Goal: Transaction & Acquisition: Purchase product/service

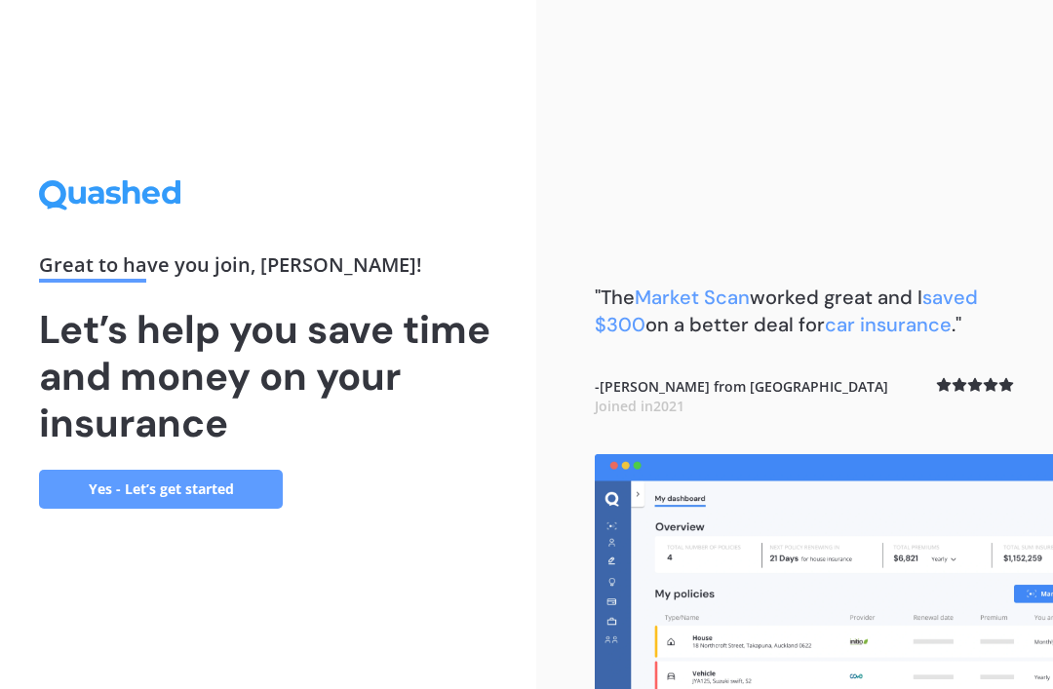
scroll to position [62, 0]
click at [197, 472] on link "Yes - Let’s get started" at bounding box center [161, 489] width 244 height 39
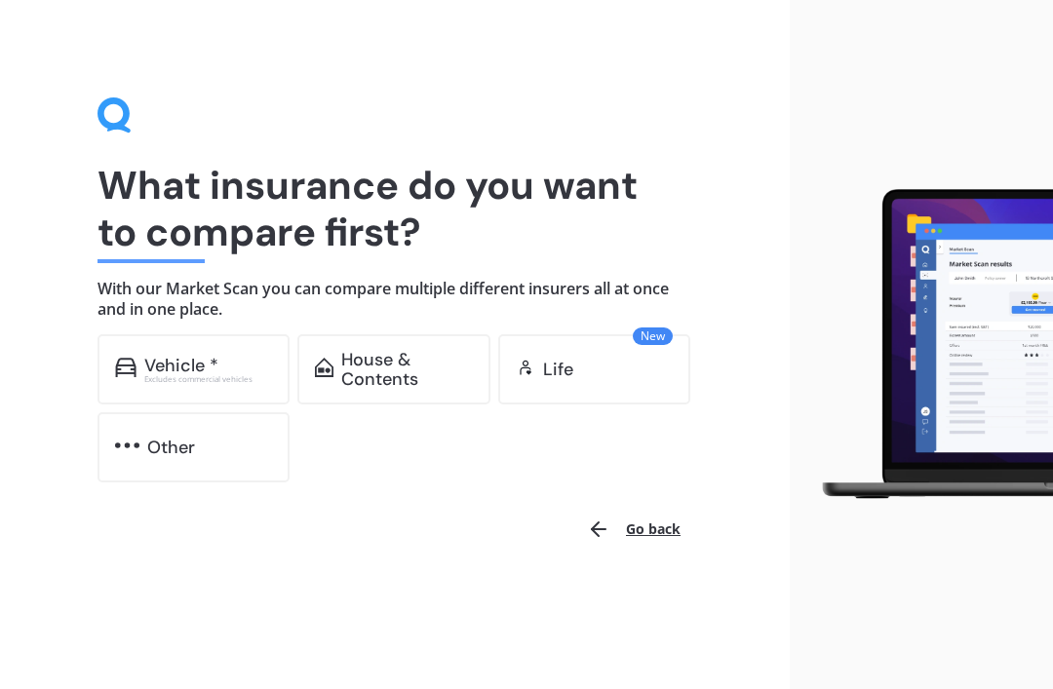
click at [237, 370] on div "Vehicle *" at bounding box center [208, 365] width 129 height 19
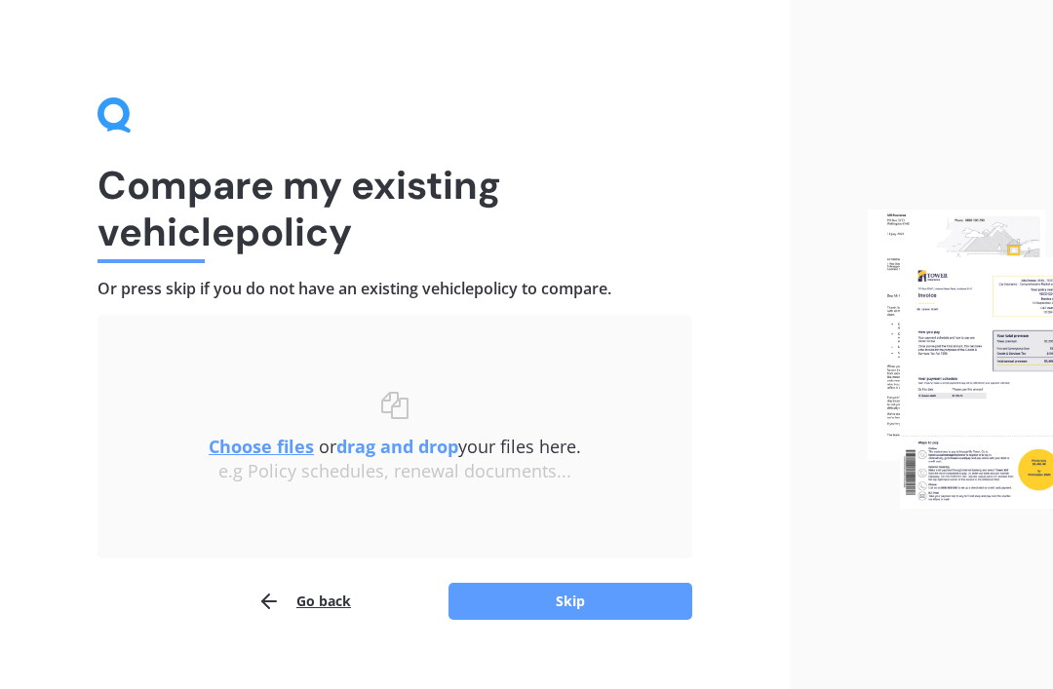
click at [595, 612] on button "Skip" at bounding box center [570, 601] width 244 height 37
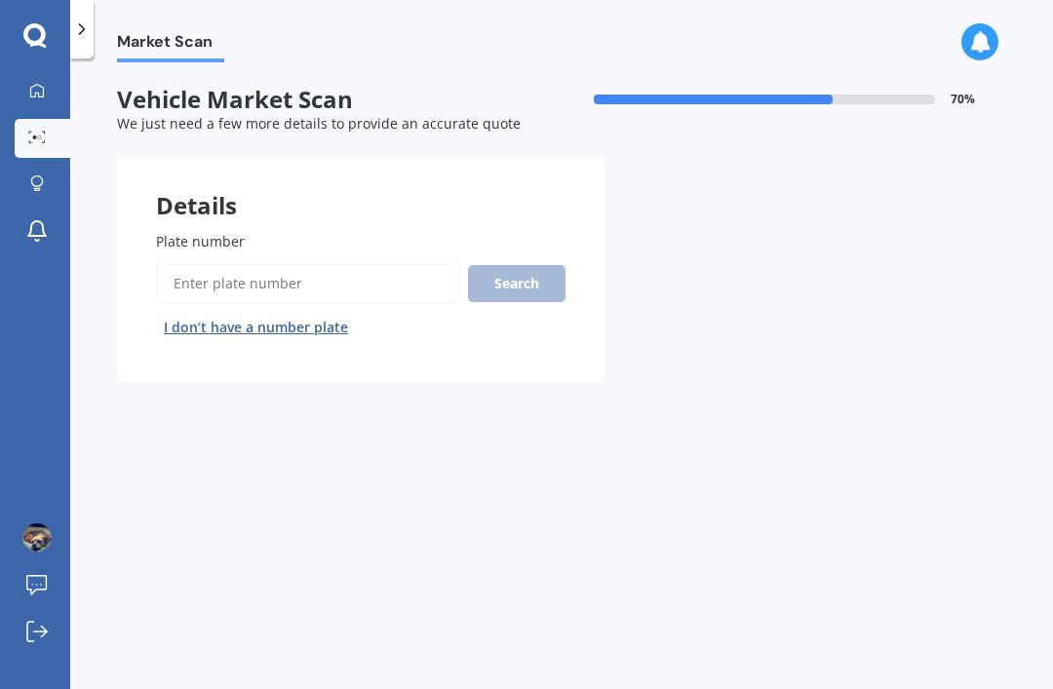
click at [247, 280] on input "Plate number" at bounding box center [308, 283] width 304 height 41
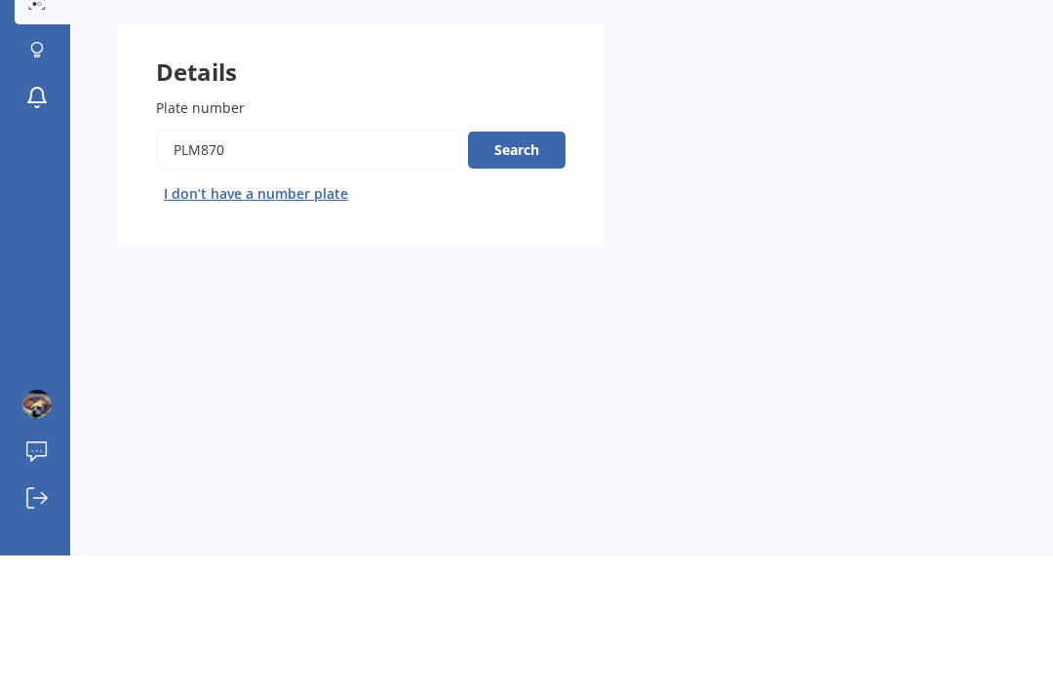
type input "Plm870"
click at [530, 265] on button "Search" at bounding box center [516, 283] width 97 height 37
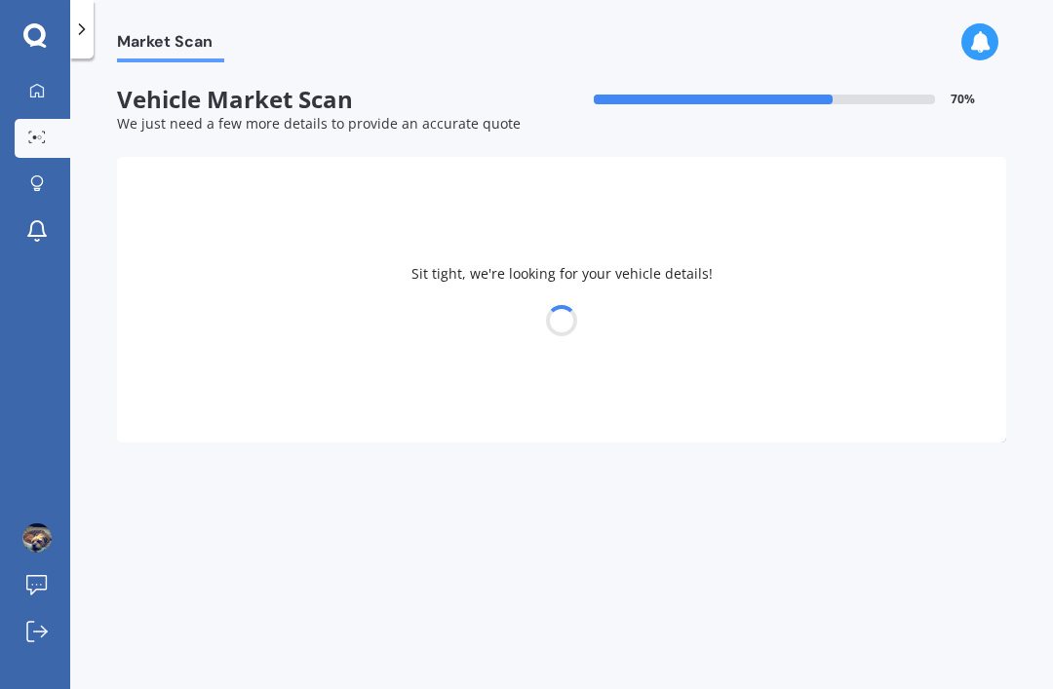
select select "MITSUBISHI"
select select "ASX"
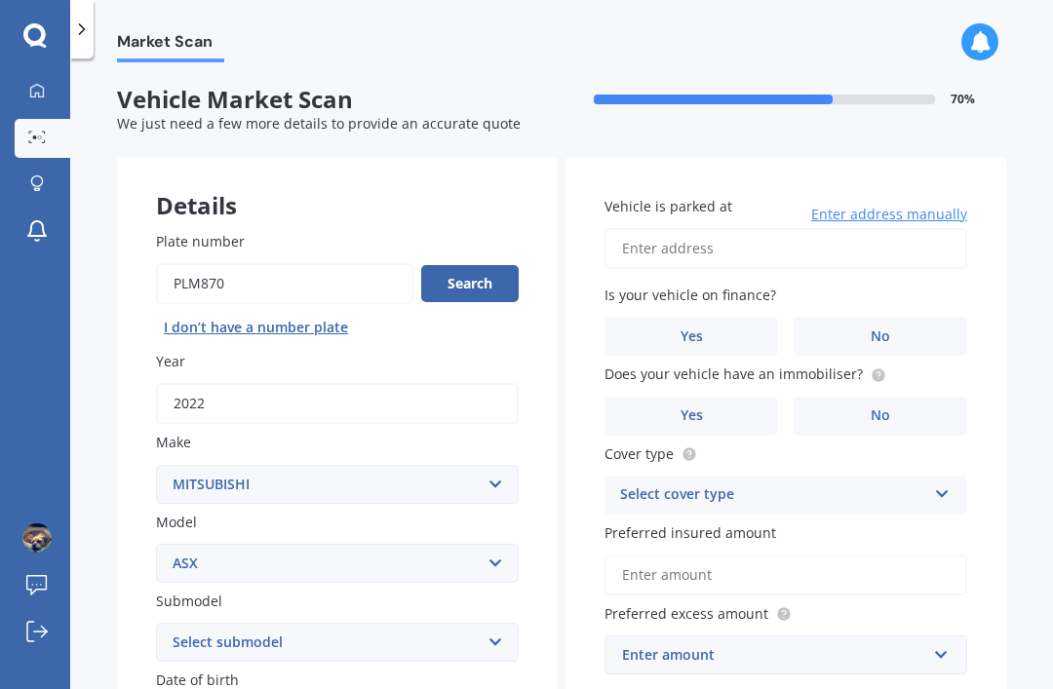
click at [241, 263] on input "Plate number" at bounding box center [284, 283] width 257 height 41
type input "Pml870"
click at [491, 265] on button "Search" at bounding box center [469, 283] width 97 height 37
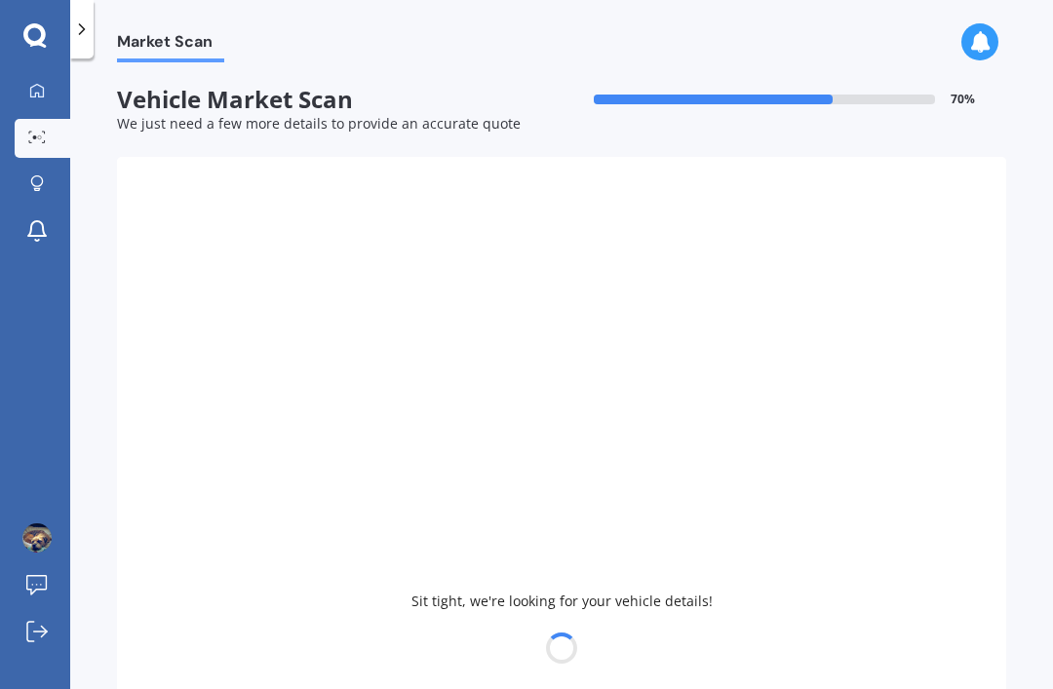
type input "2014"
select select "NISSAN"
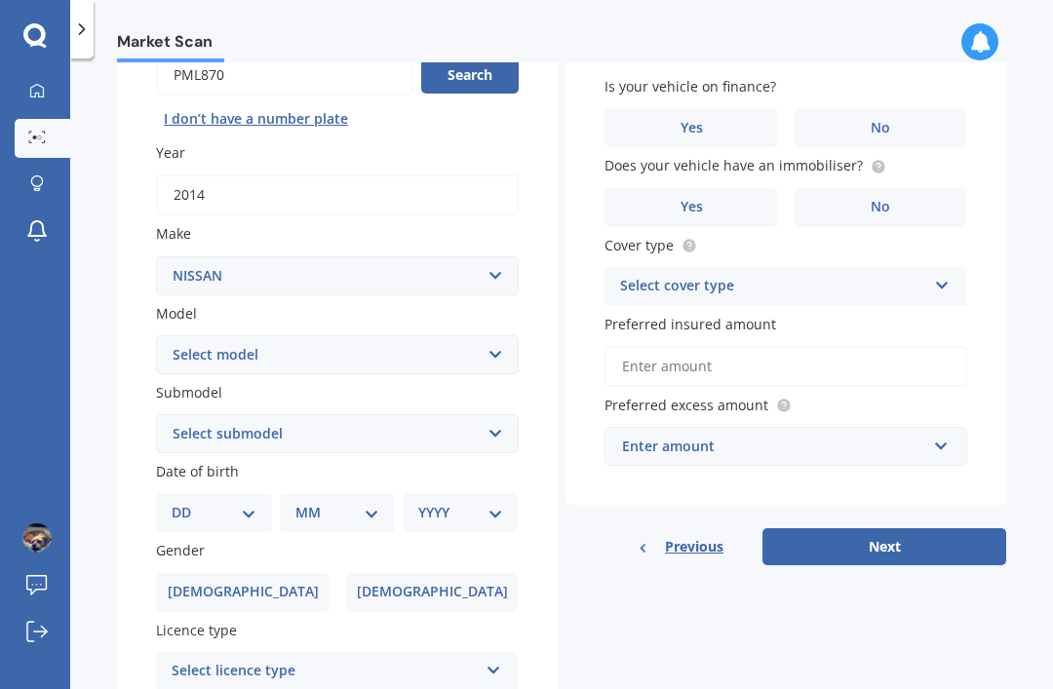
scroll to position [213, 0]
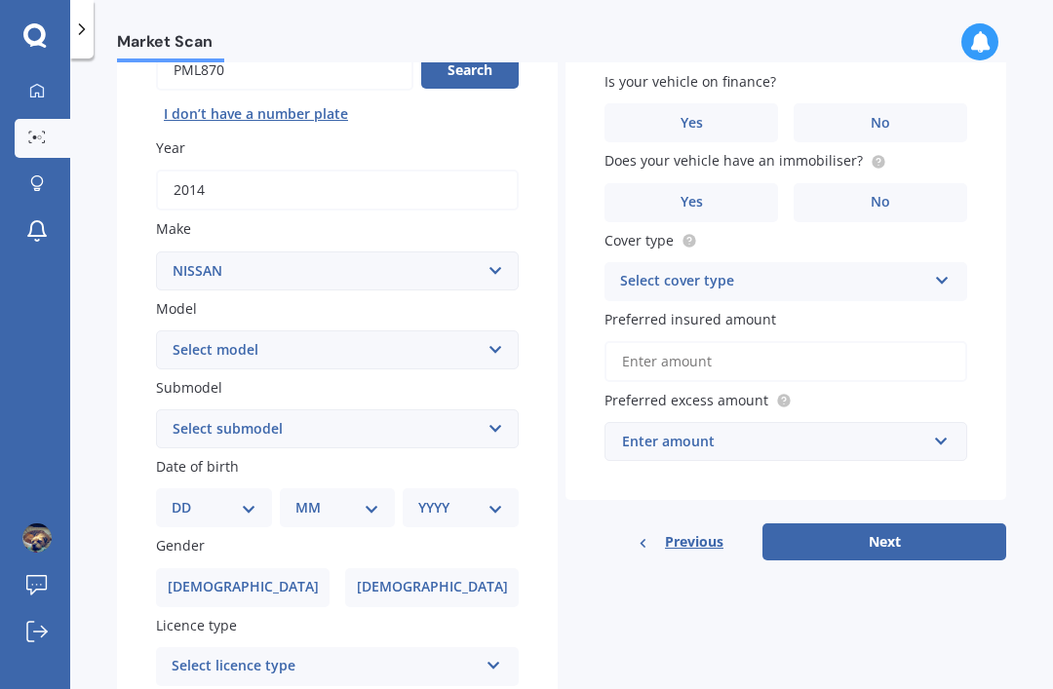
click at [497, 330] on select "Select model 1200 180SX 200SX 300ZX 350Z 370Z Ad Altima ARIYA Atlas Avenir Basa…" at bounding box center [337, 349] width 363 height 39
select select "SYLPHY"
click at [495, 409] on select "Select submodel All Petrol" at bounding box center [337, 428] width 363 height 39
select select "ALL PETROL"
click at [249, 497] on select "DD 01 02 03 04 05 06 07 08 09 10 11 12 13 14 15 16 17 18 19 20 21 22 23 24 25 2…" at bounding box center [214, 507] width 85 height 21
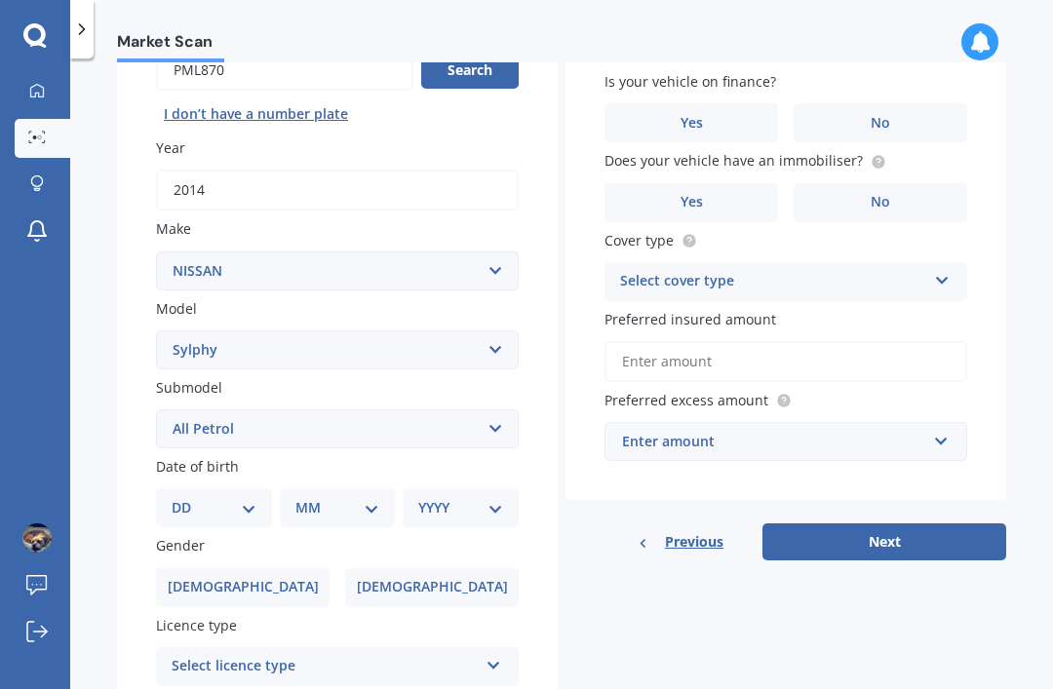
select select "08"
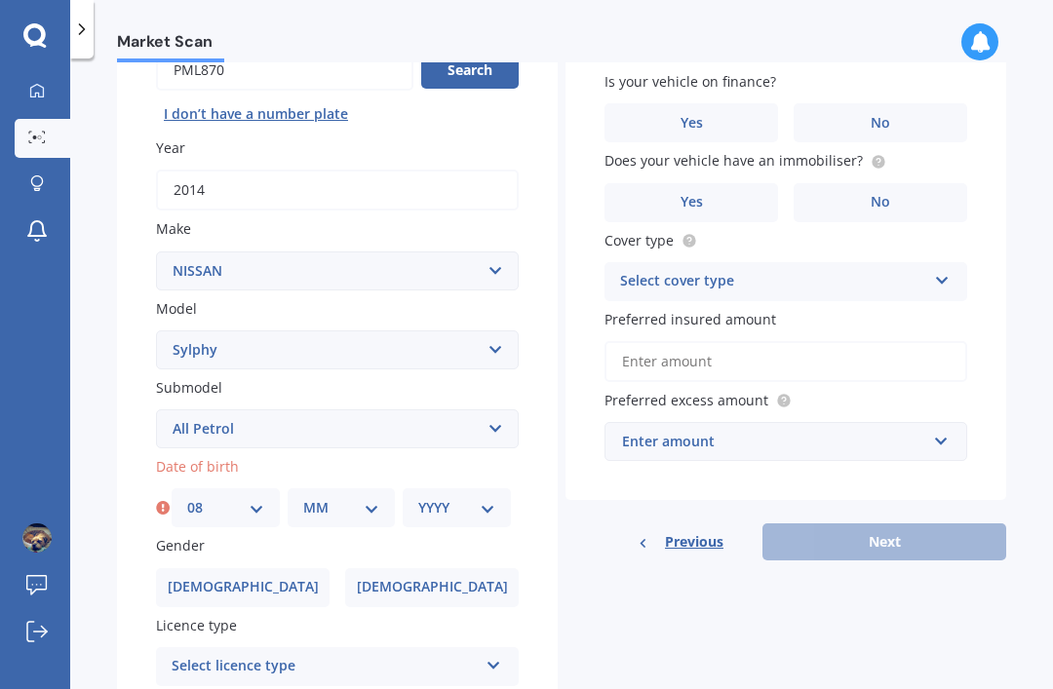
click at [379, 497] on select "MM 01 02 03 04 05 06 07 08 09 10 11 12" at bounding box center [341, 507] width 77 height 21
select select "07"
click at [495, 497] on select "YYYY 2025 2024 2023 2022 2021 2020 2019 2018 2017 2016 2015 2014 2013 2012 2011…" at bounding box center [456, 507] width 77 height 21
select select "1973"
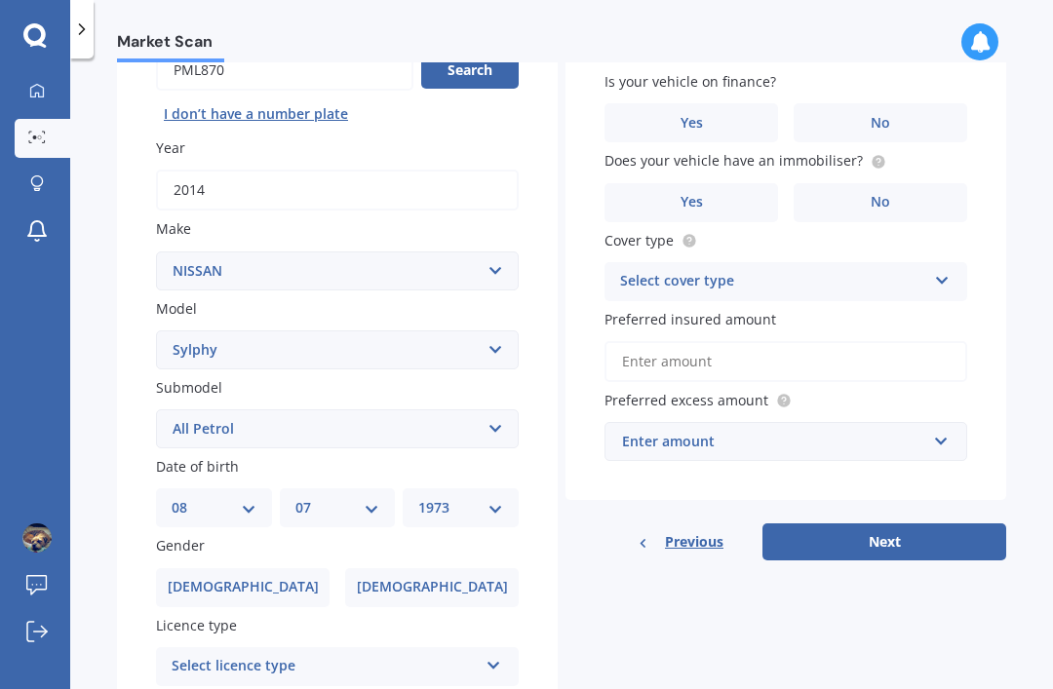
click at [281, 568] on label "Male" at bounding box center [242, 587] width 173 height 39
click at [0, 0] on input "Male" at bounding box center [0, 0] width 0 height 0
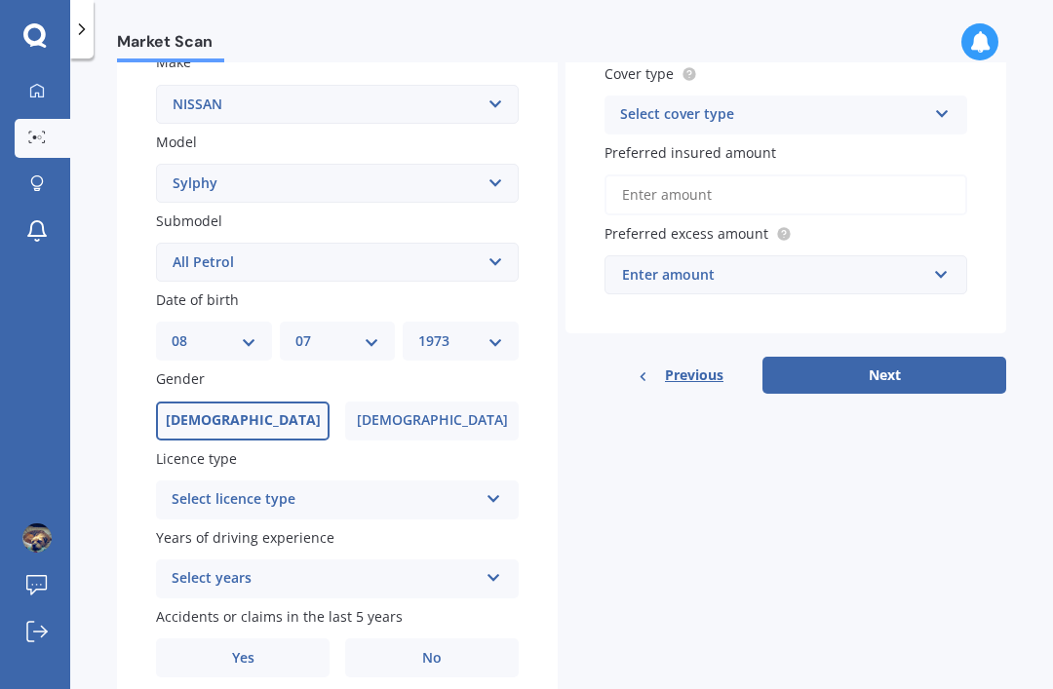
scroll to position [379, 0]
click at [492, 481] on div "Select licence type NZ Full NZ Restricted NZ Learners Australia United Kingdom …" at bounding box center [337, 500] width 363 height 39
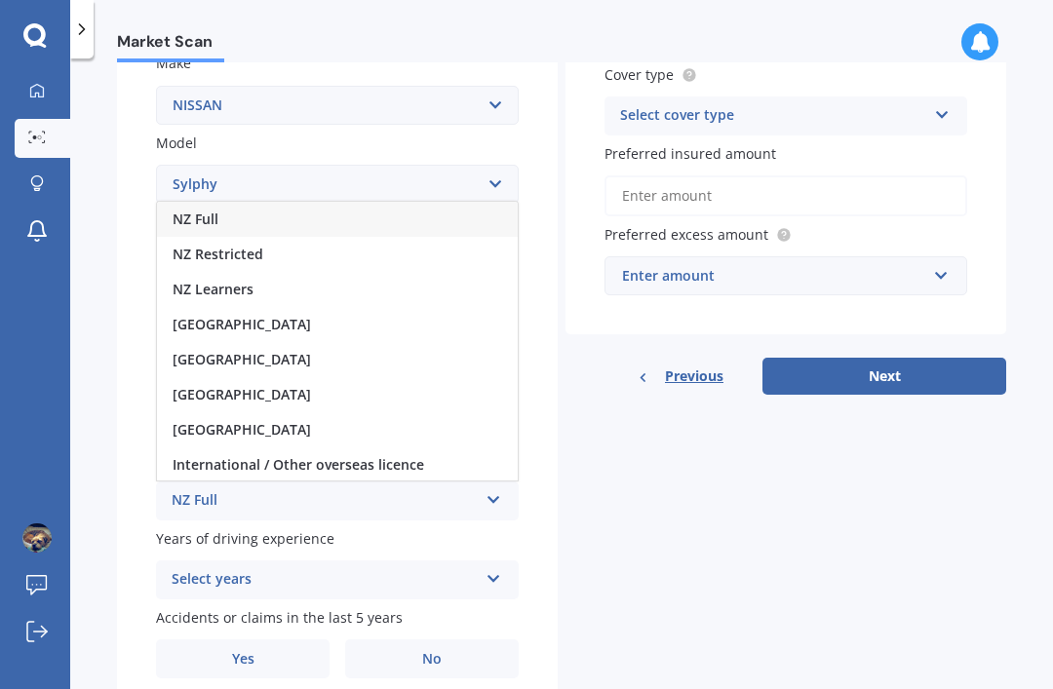
click at [344, 202] on div "NZ Full" at bounding box center [337, 219] width 361 height 35
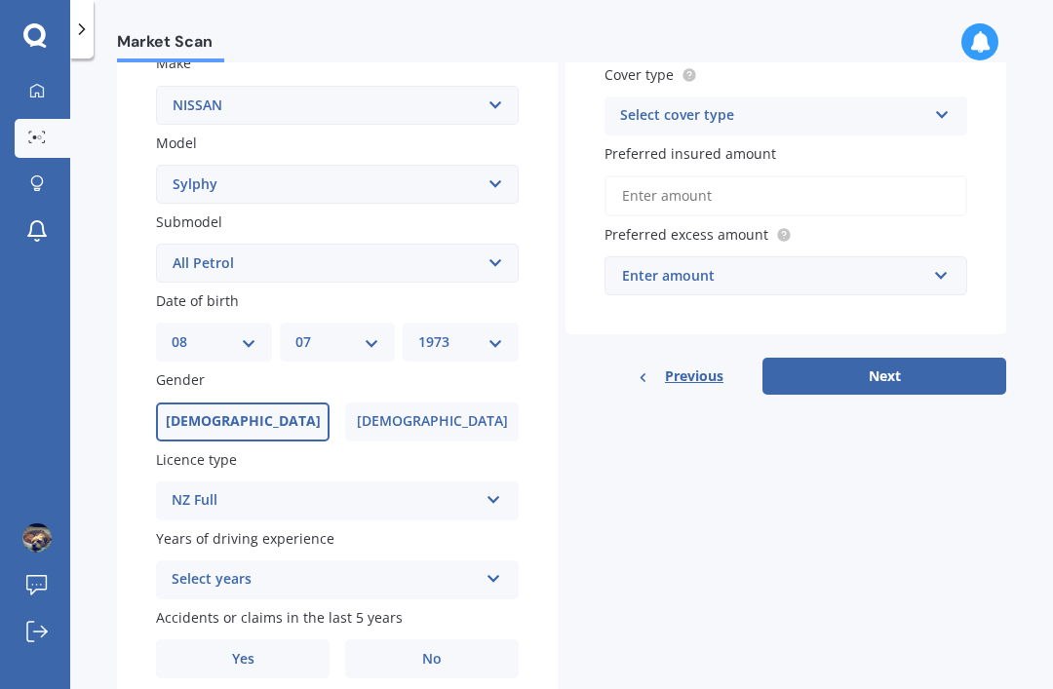
click at [492, 568] on icon at bounding box center [493, 575] width 17 height 14
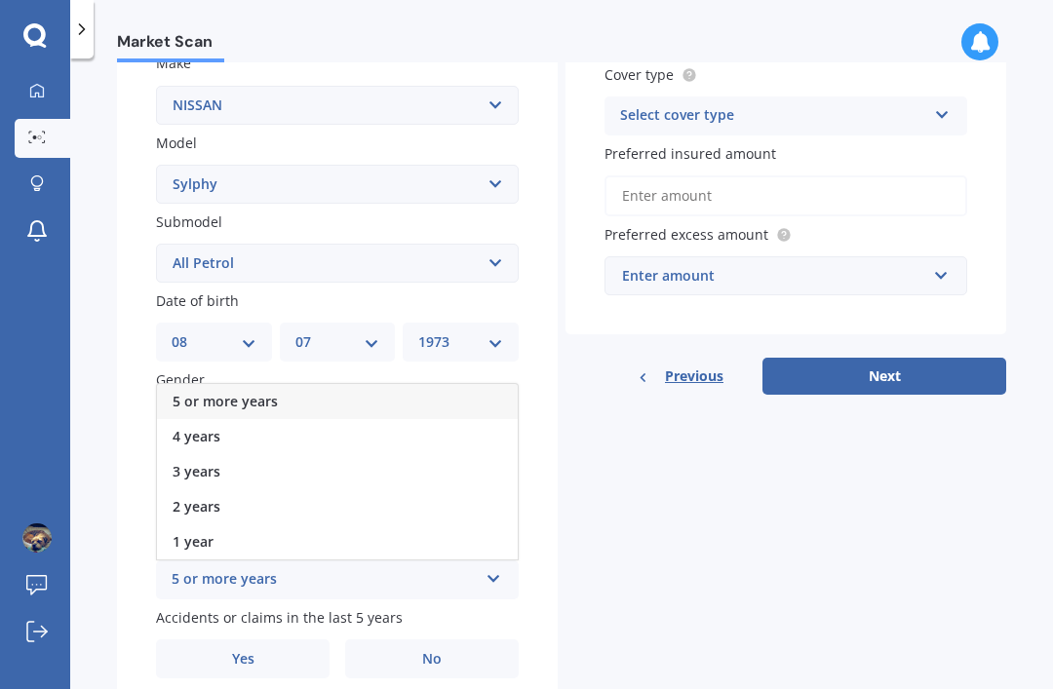
click at [292, 384] on div "5 or more years" at bounding box center [337, 401] width 361 height 35
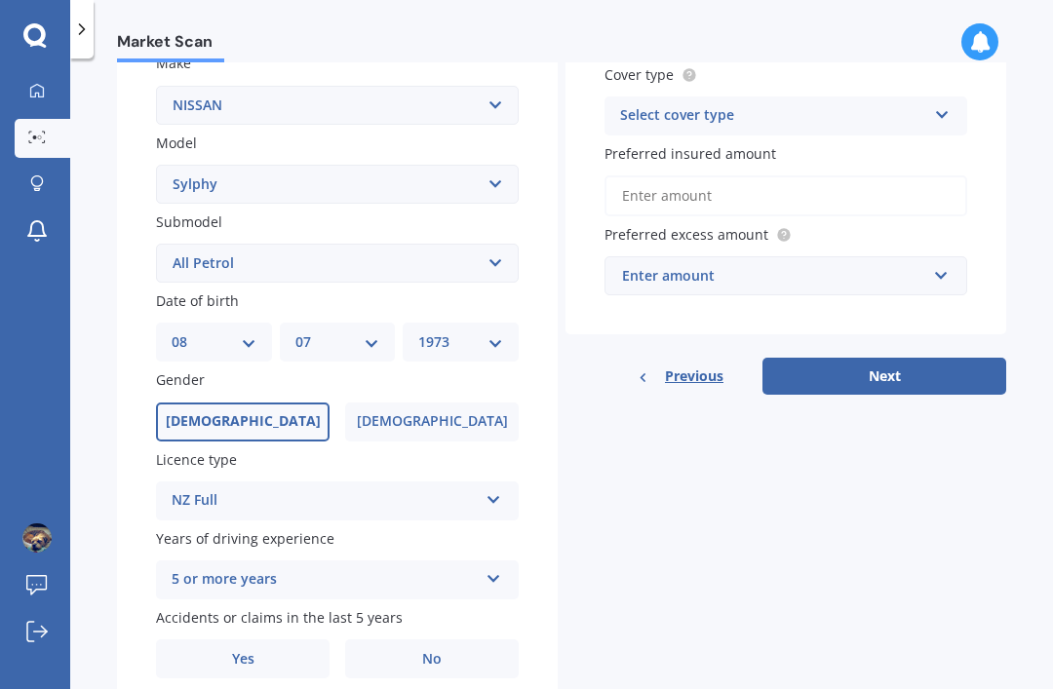
click at [441, 651] on span "No" at bounding box center [431, 659] width 19 height 17
click at [0, 0] on input "No" at bounding box center [0, 0] width 0 height 0
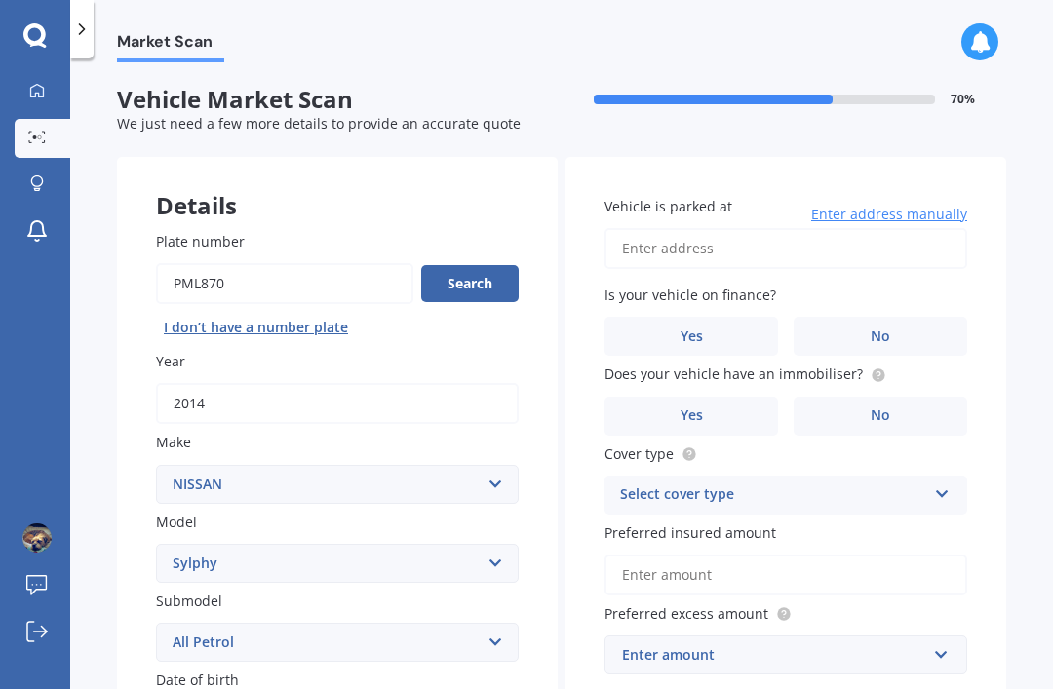
scroll to position [0, 0]
click at [889, 205] on span "Enter address manually" at bounding box center [889, 214] width 156 height 19
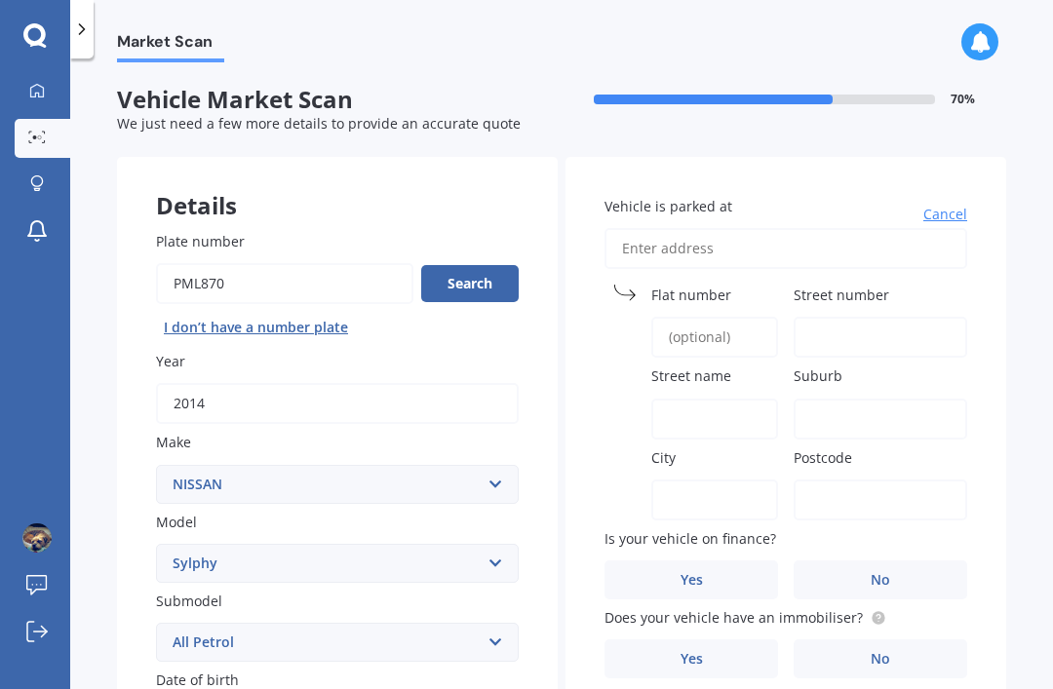
click at [841, 317] on input "Street number" at bounding box center [879, 337] width 173 height 41
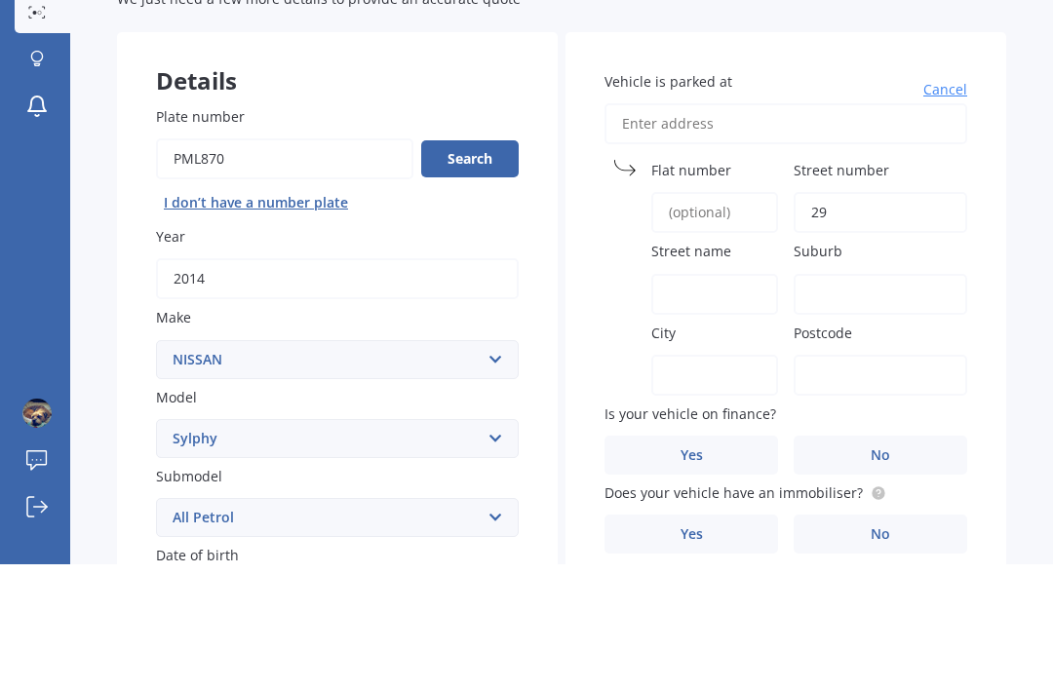
type input "29"
click at [713, 399] on input "Street name" at bounding box center [714, 419] width 127 height 41
click at [876, 399] on input "Suburb" at bounding box center [879, 419] width 173 height 41
click at [739, 399] on input "Benrogan" at bounding box center [714, 419] width 127 height 41
type input "Benrogan Drive"
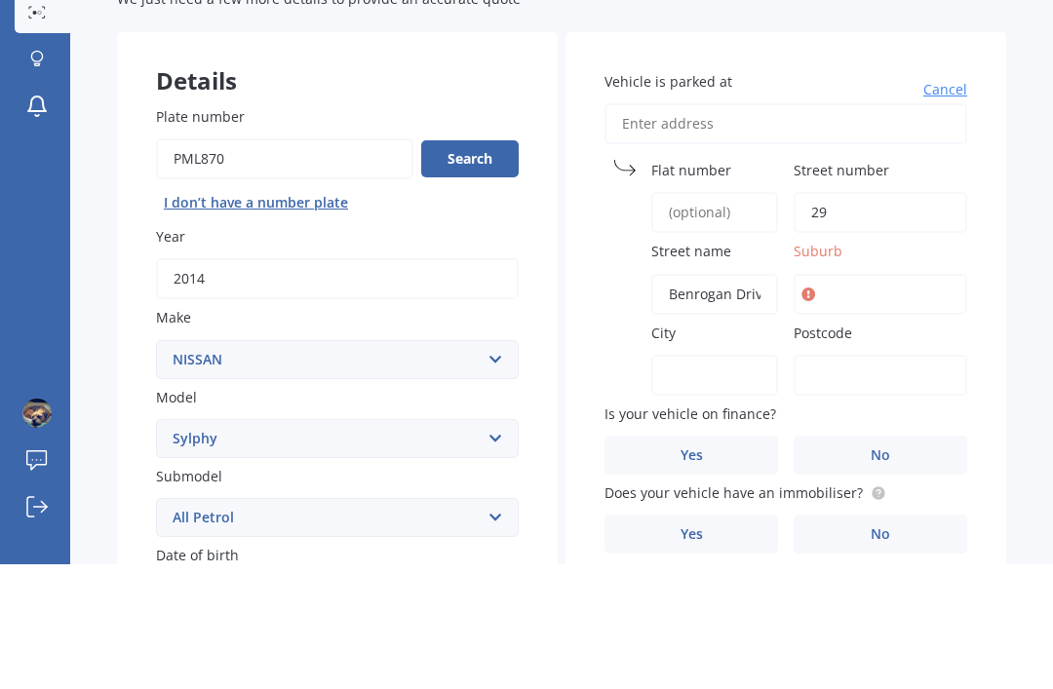
click at [858, 399] on input "Suburb" at bounding box center [879, 419] width 173 height 41
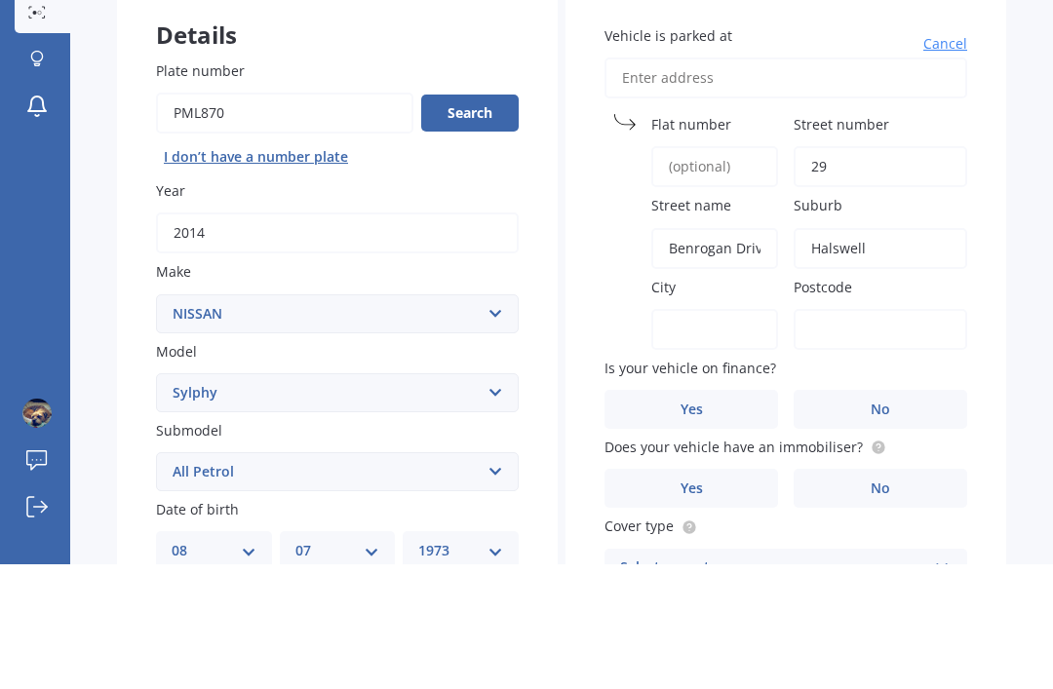
scroll to position [92, 0]
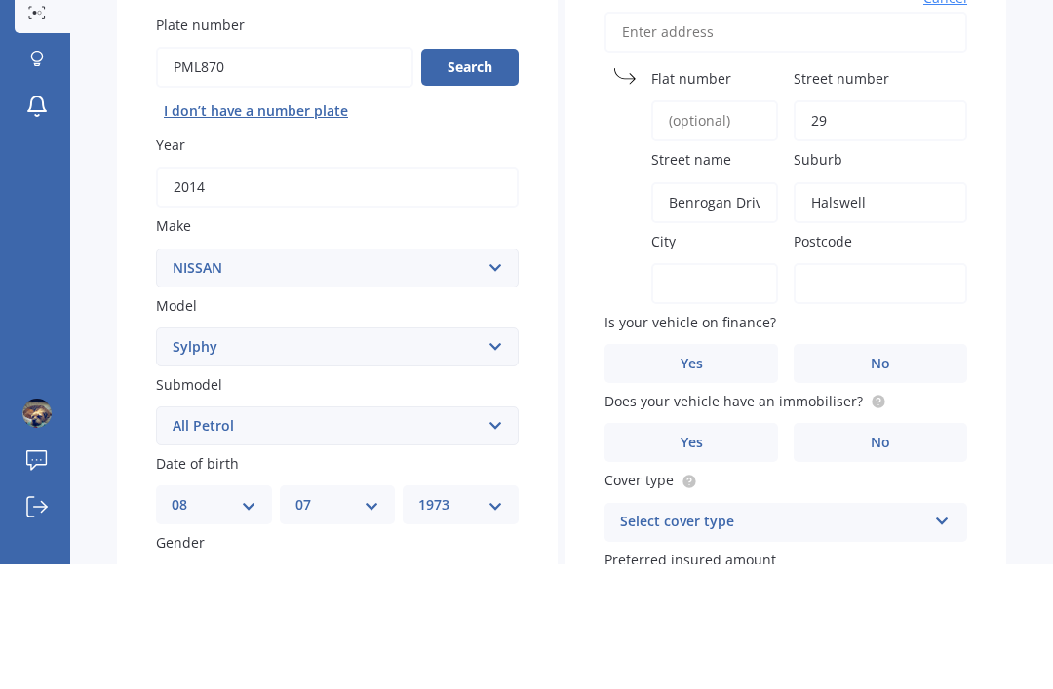
type input "Halswell"
click at [683, 388] on input "City" at bounding box center [714, 408] width 127 height 41
type input "Christchurch"
click at [866, 388] on input "Postcode" at bounding box center [879, 408] width 173 height 41
type input "8025"
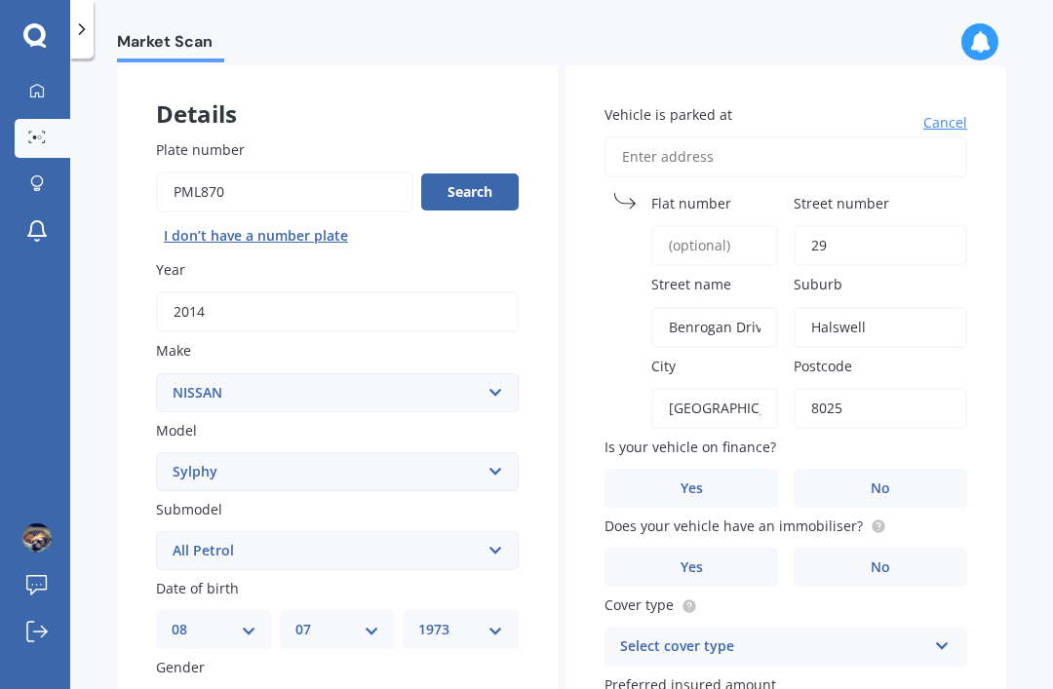
click at [890, 469] on label "No" at bounding box center [879, 488] width 173 height 39
click at [0, 0] on input "No" at bounding box center [0, 0] width 0 height 0
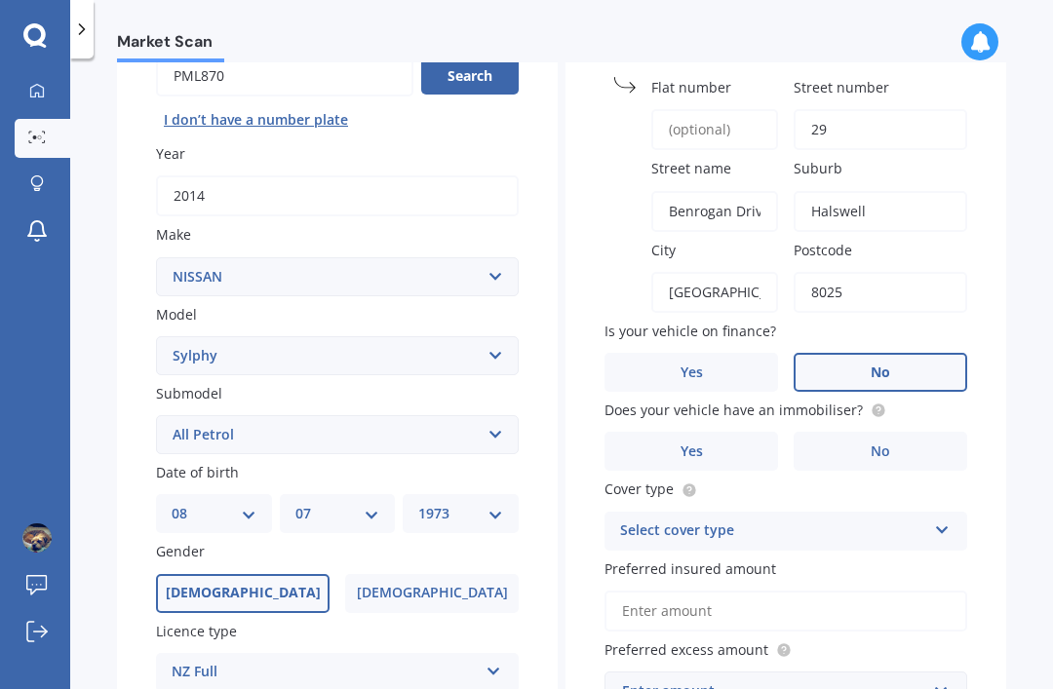
scroll to position [212, 0]
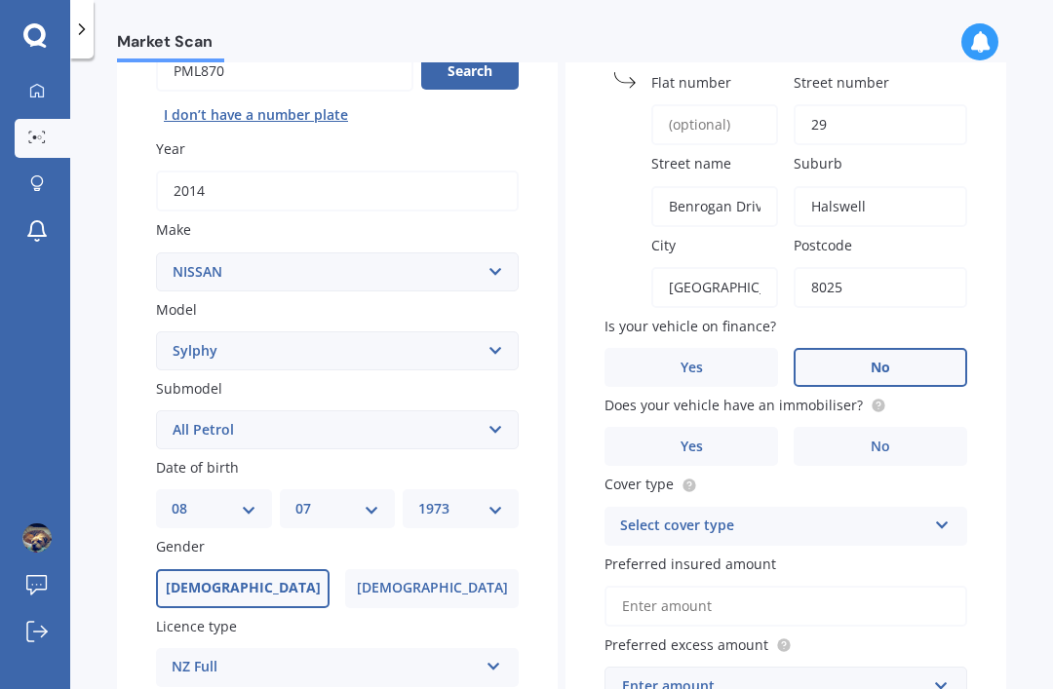
click at [707, 427] on label "Yes" at bounding box center [690, 446] width 173 height 39
click at [0, 0] on input "Yes" at bounding box center [0, 0] width 0 height 0
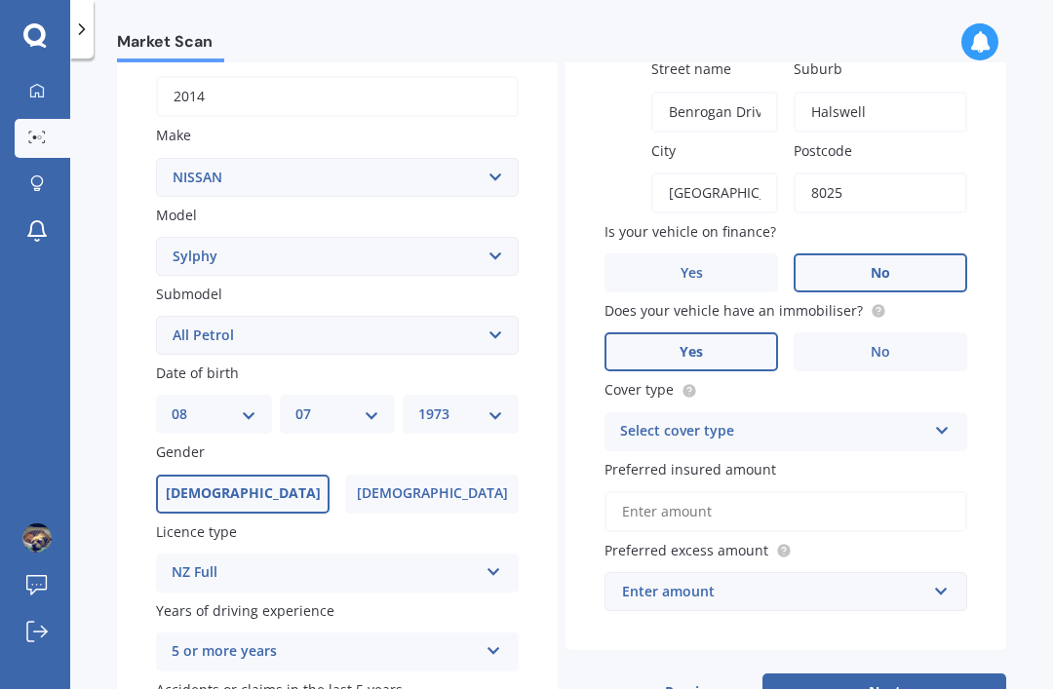
scroll to position [308, 0]
click at [930, 411] on div "Select cover type Comprehensive Third Party, Fire & Theft Third Party" at bounding box center [785, 430] width 363 height 39
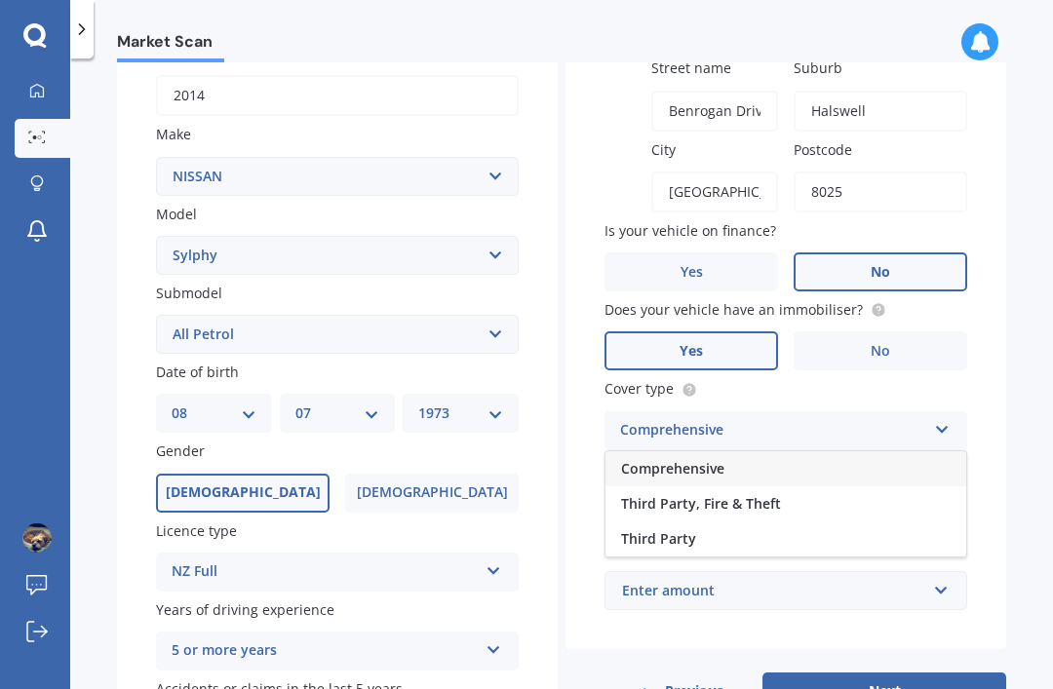
click at [717, 451] on div "Comprehensive" at bounding box center [785, 468] width 361 height 35
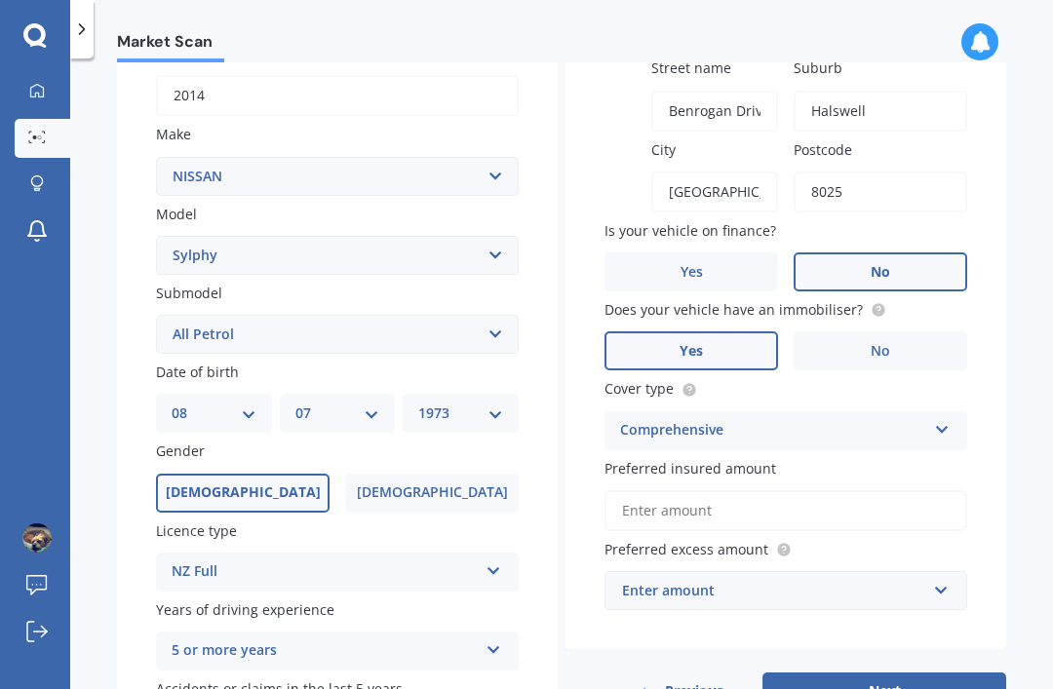
click at [717, 490] on input "Preferred insured amount" at bounding box center [785, 510] width 363 height 41
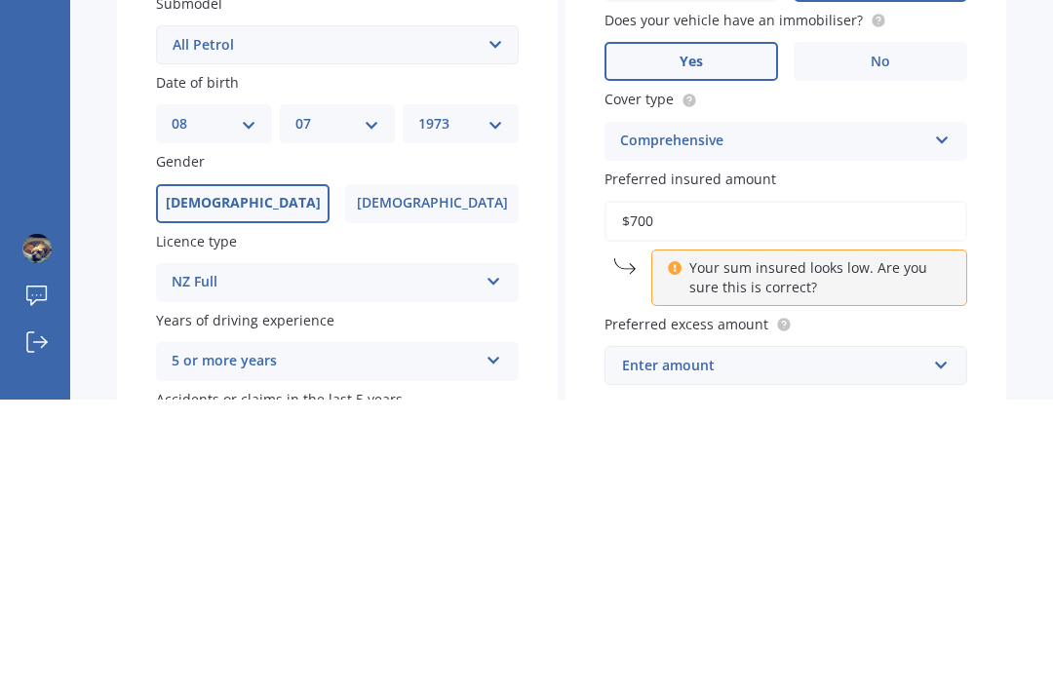
type input "$7,000"
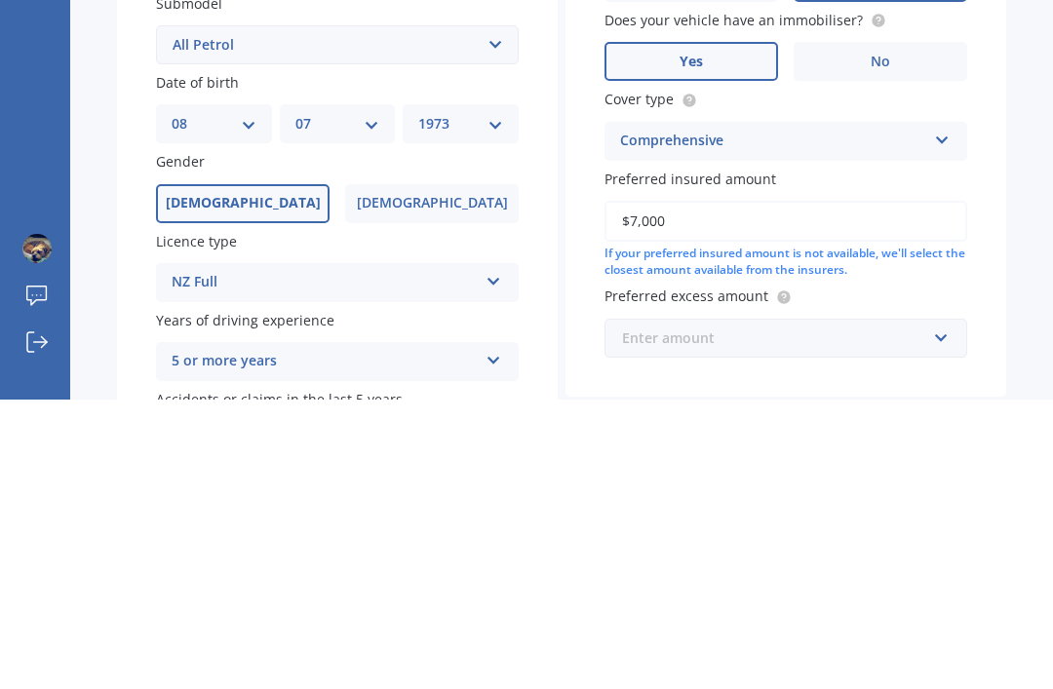
click at [934, 609] on input "text" at bounding box center [778, 627] width 345 height 37
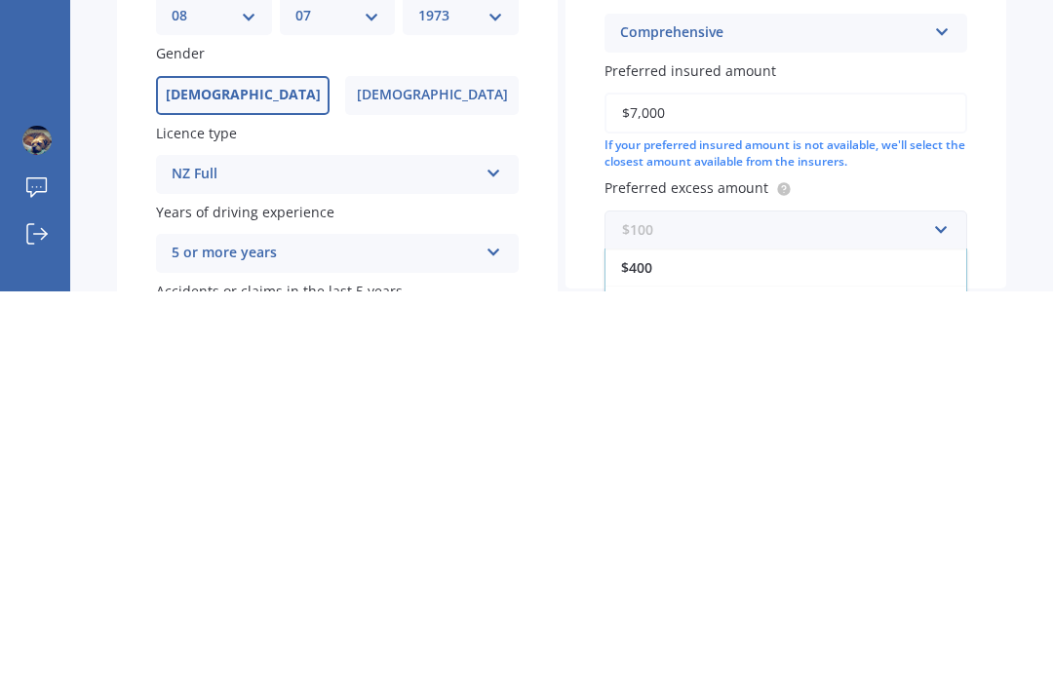
scroll to position [35, 0]
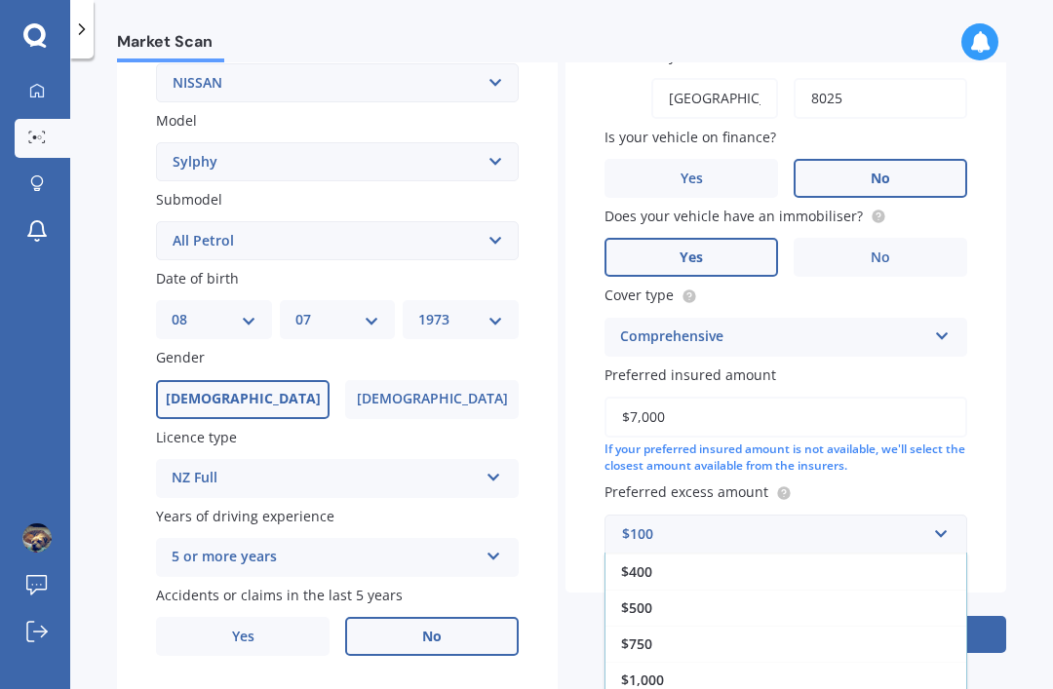
click at [660, 671] on span "$1,000" at bounding box center [642, 680] width 43 height 19
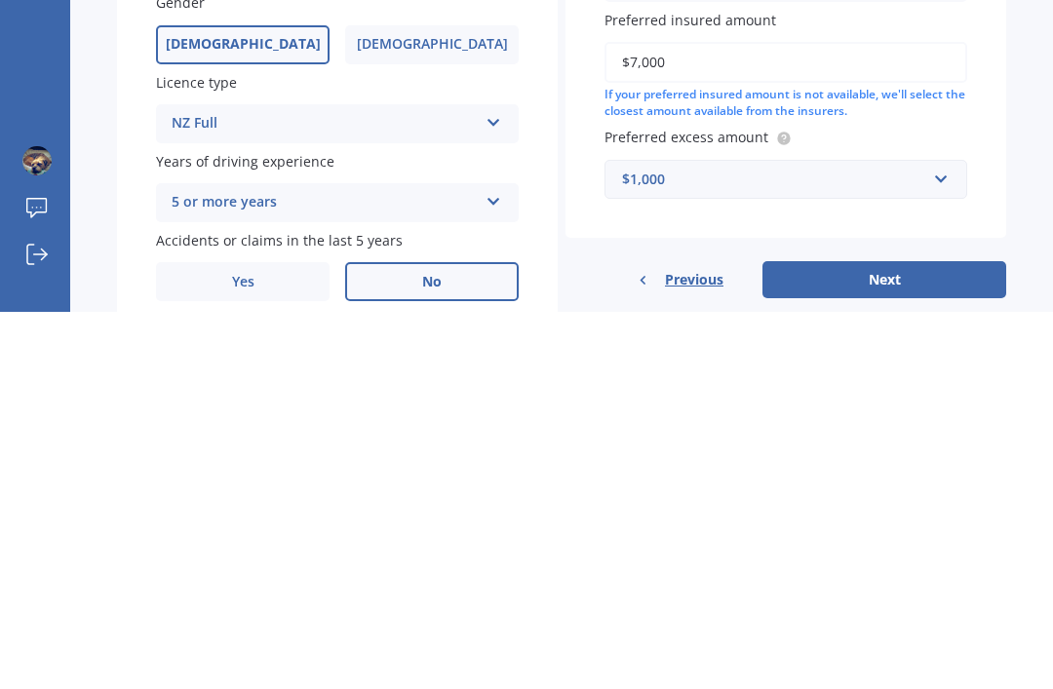
click at [903, 638] on button "Next" at bounding box center [884, 656] width 244 height 37
select select "08"
select select "07"
select select "1973"
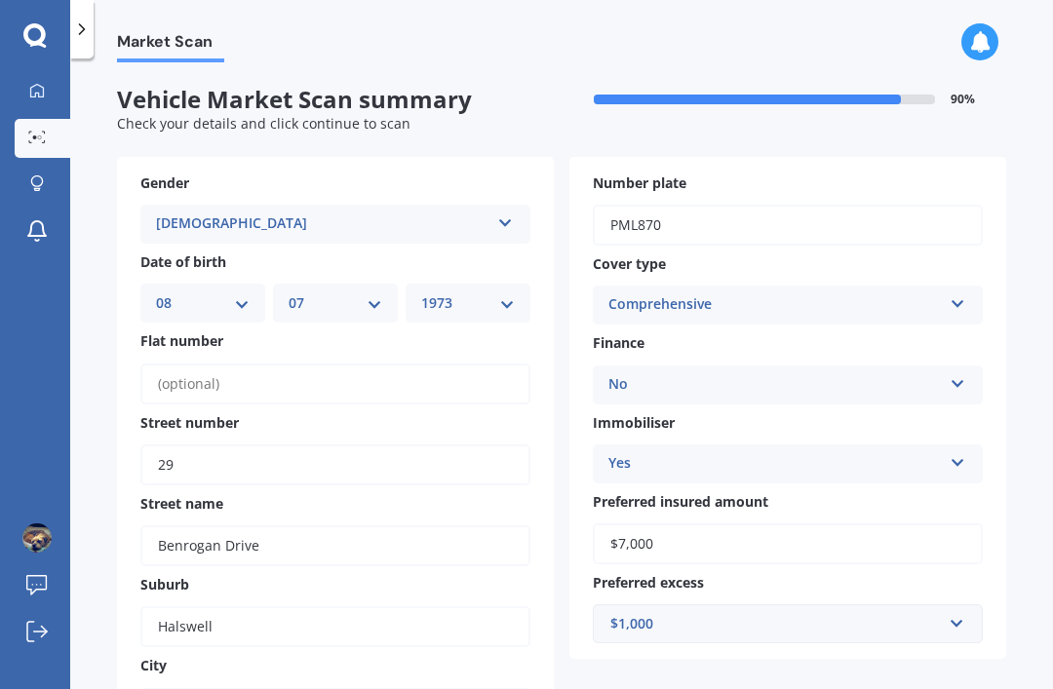
scroll to position [0, 0]
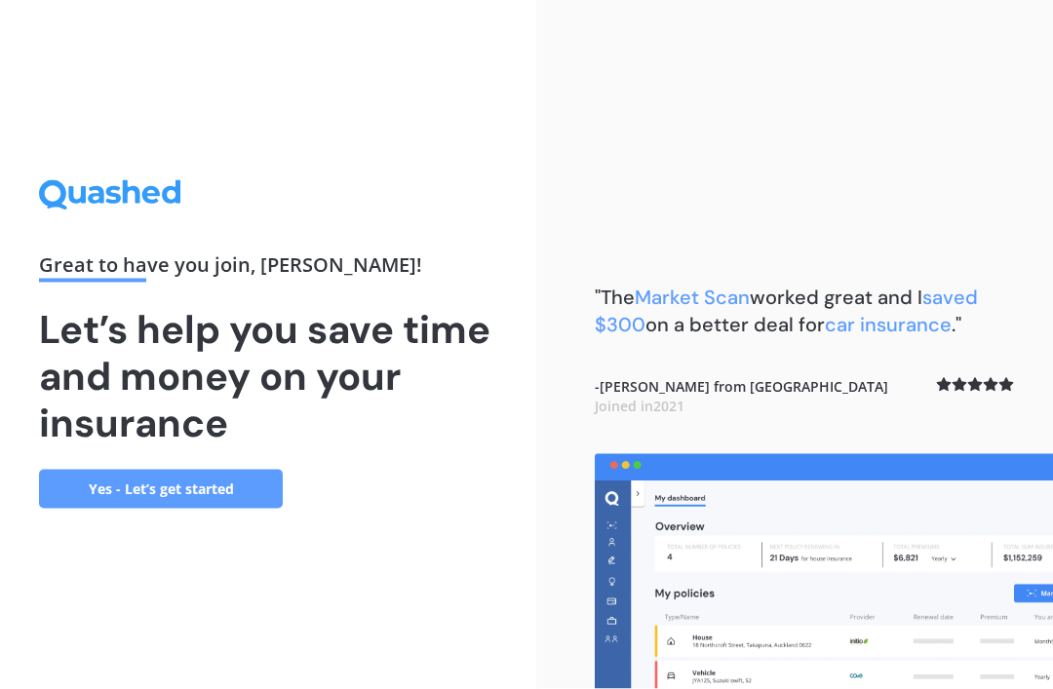
scroll to position [62, 0]
click at [218, 470] on link "Yes - Let’s get started" at bounding box center [161, 489] width 244 height 39
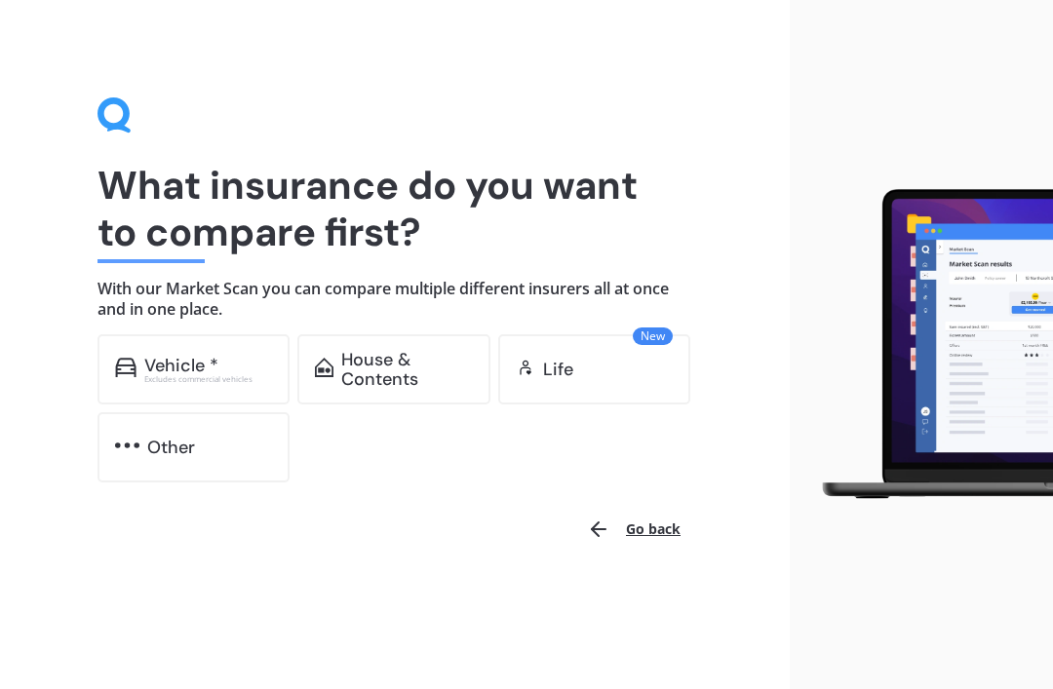
click at [222, 382] on div "Excludes commercial vehicles" at bounding box center [208, 379] width 129 height 8
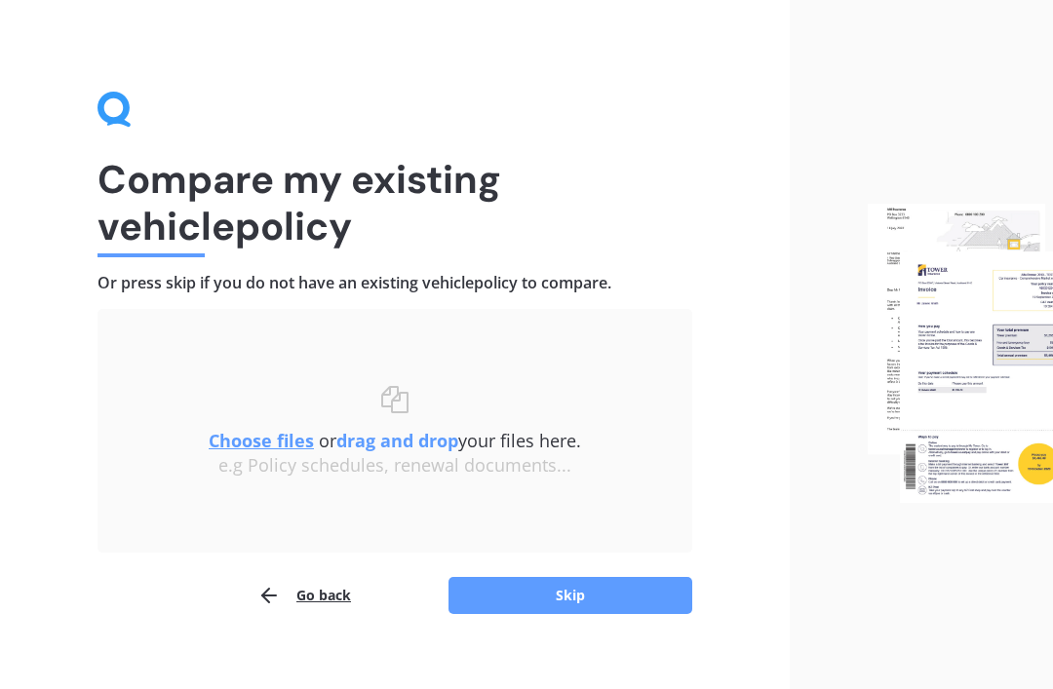
scroll to position [6, 0]
click at [587, 593] on button "Skip" at bounding box center [570, 595] width 244 height 37
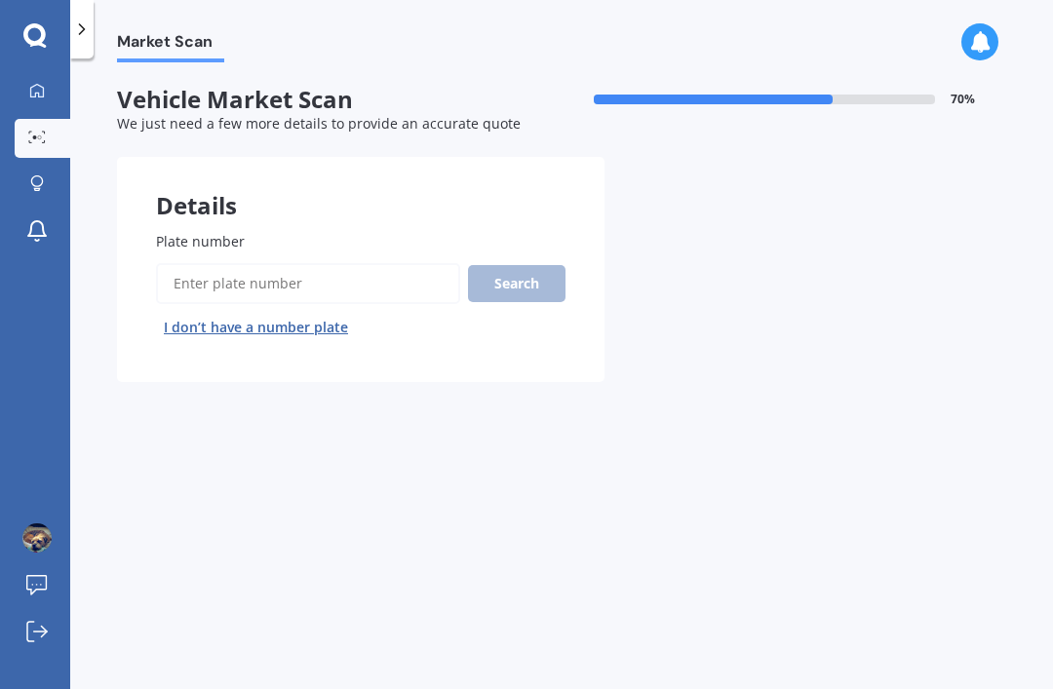
click at [267, 280] on input "Plate number" at bounding box center [308, 283] width 304 height 41
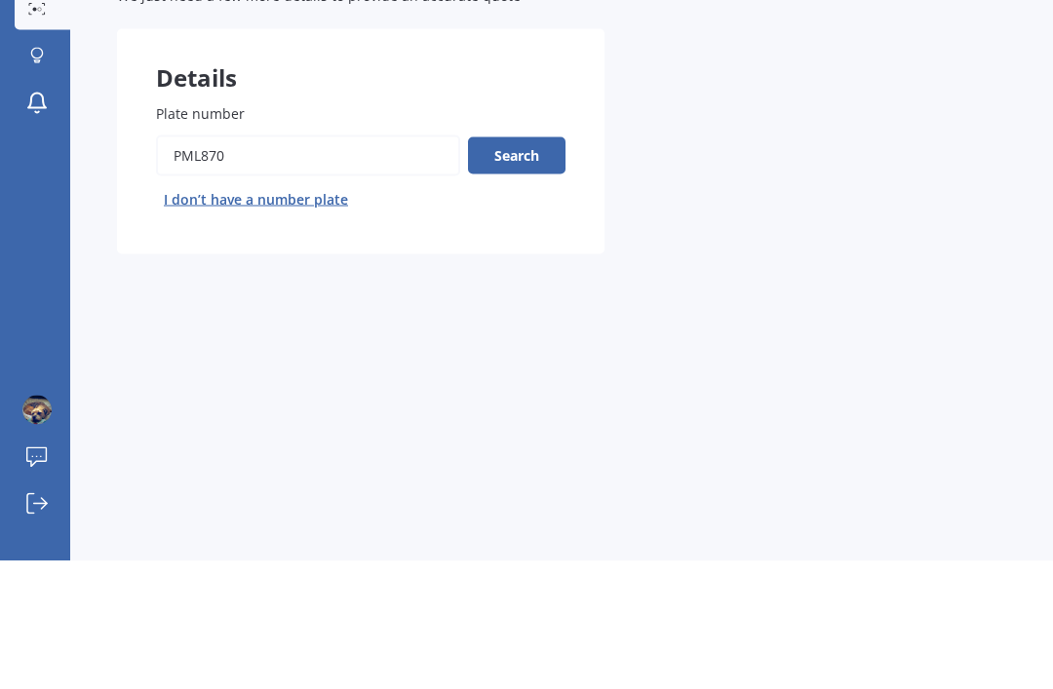
type input "Pml870"
click at [544, 265] on button "Search" at bounding box center [516, 283] width 97 height 37
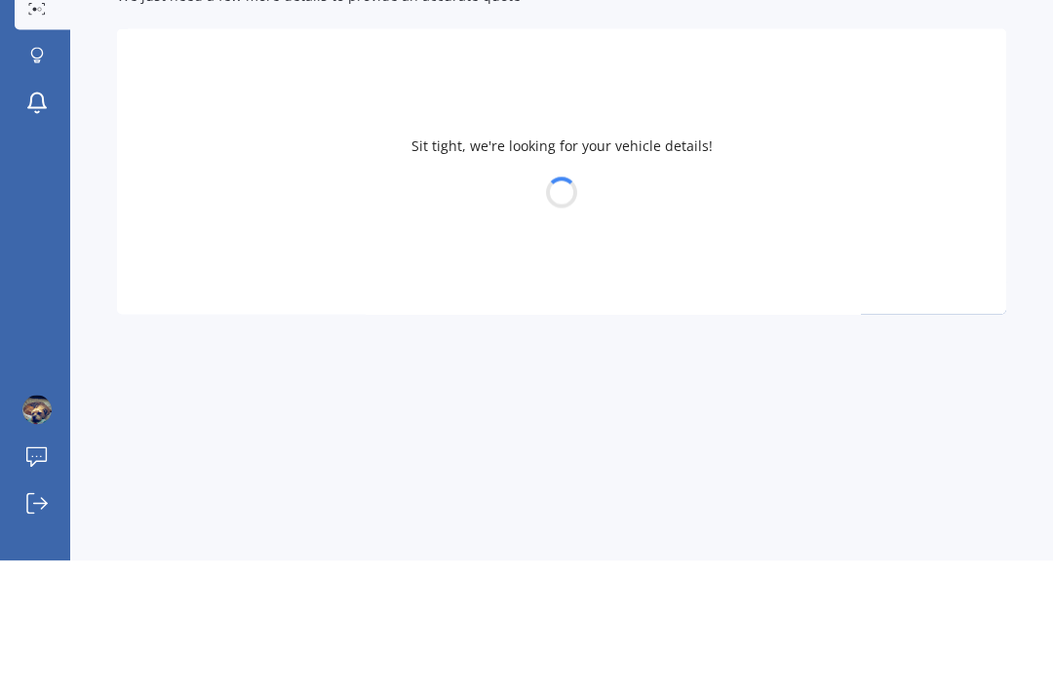
scroll to position [62, 0]
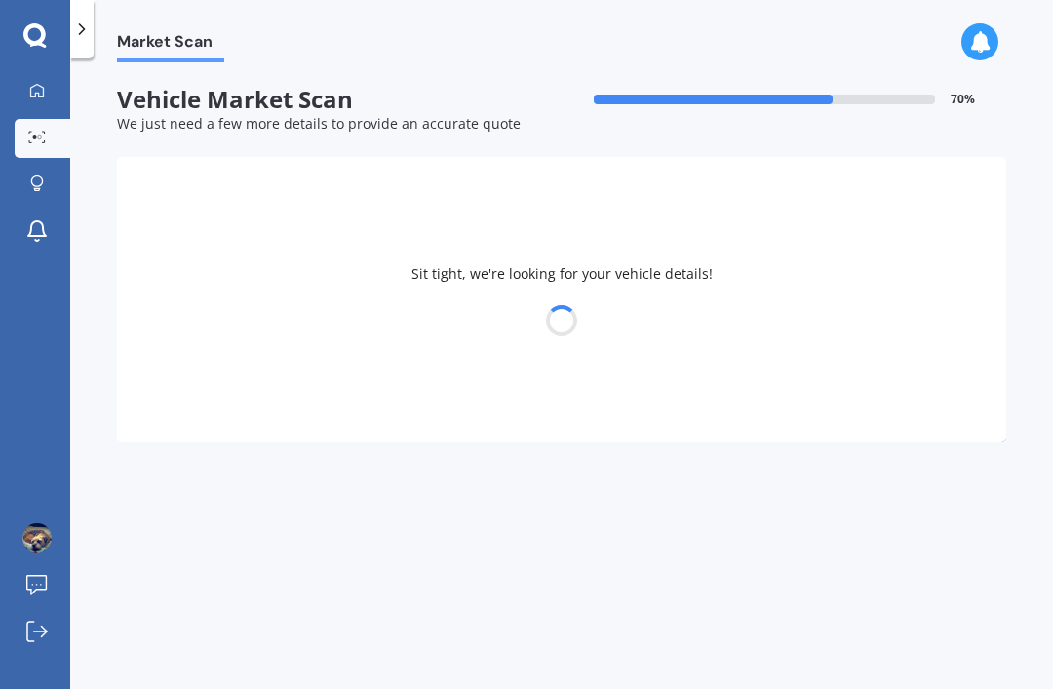
select select "NISSAN"
select select "SYLPHY"
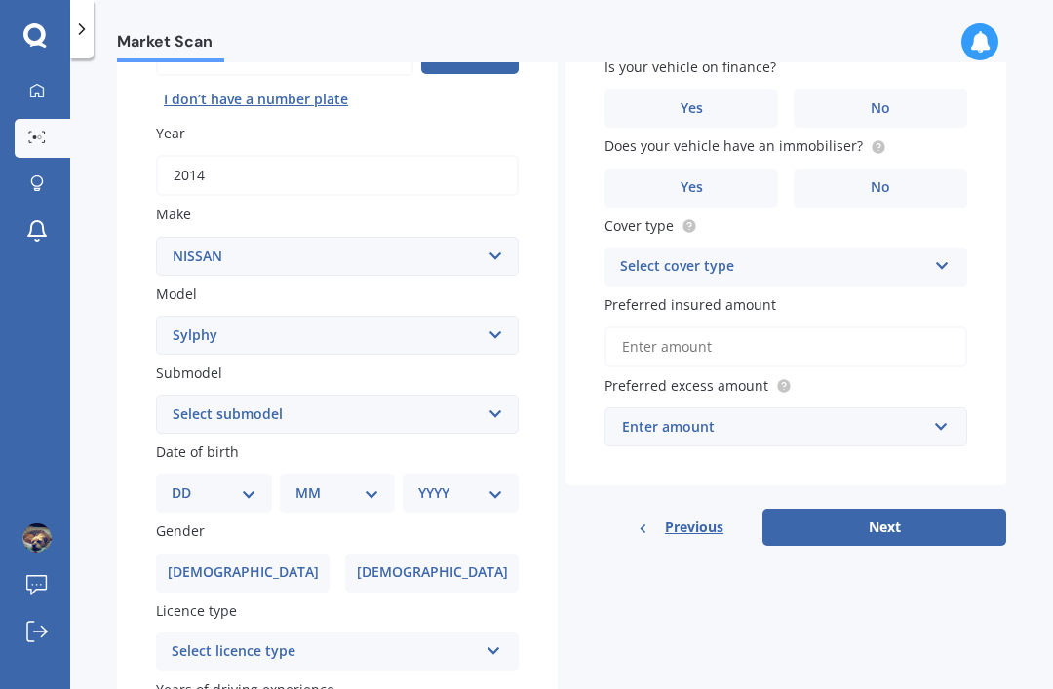
scroll to position [230, 0]
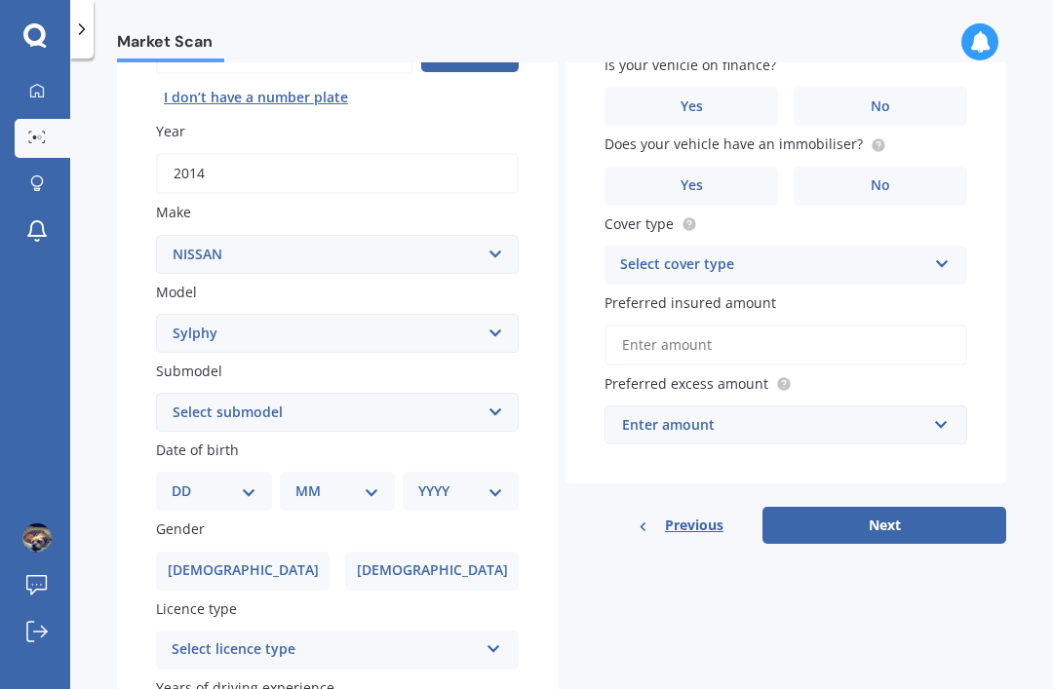
click at [246, 441] on div "Plate number Search I don’t have a number plate Year 2014 Make Select make AC A…" at bounding box center [337, 414] width 441 height 905
click at [252, 480] on select "DD 01 02 03 04 05 06 07 08 09 10 11 12 13 14 15 16 17 18 19 20 21 22 23 24 25 2…" at bounding box center [214, 490] width 85 height 21
select select "08"
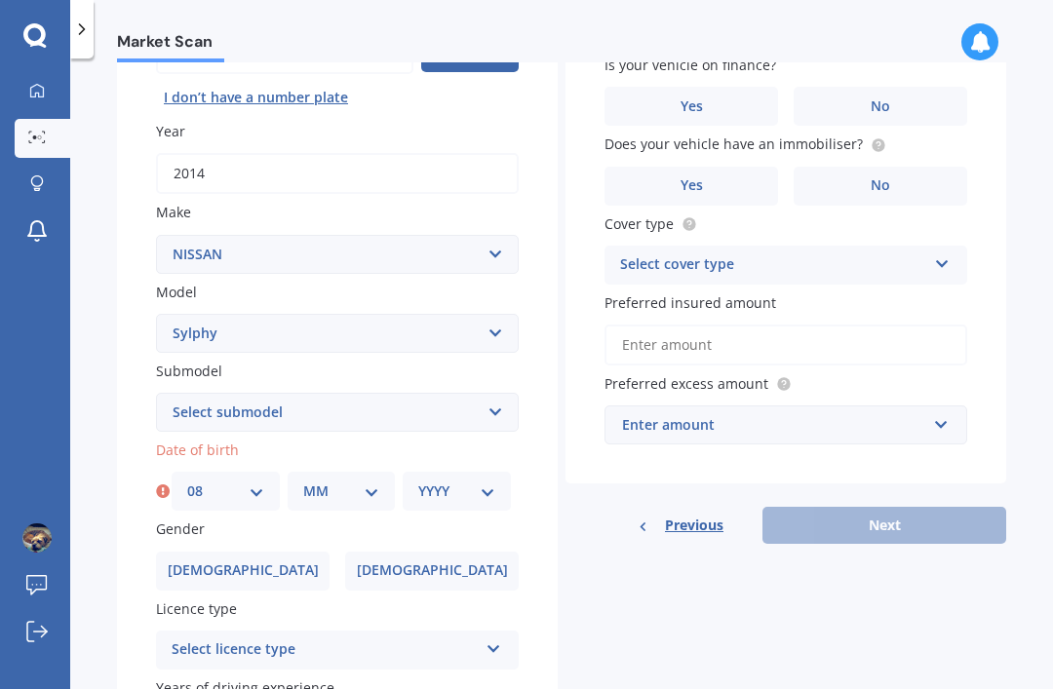
click at [377, 480] on select "MM 01 02 03 04 05 06 07 08 09 10 11 12" at bounding box center [341, 490] width 77 height 21
select select "07"
click at [488, 480] on select "YYYY 2025 2024 2023 2022 2021 2020 2019 2018 2017 2016 2015 2014 2013 2012 2011…" at bounding box center [456, 490] width 77 height 21
select select "1973"
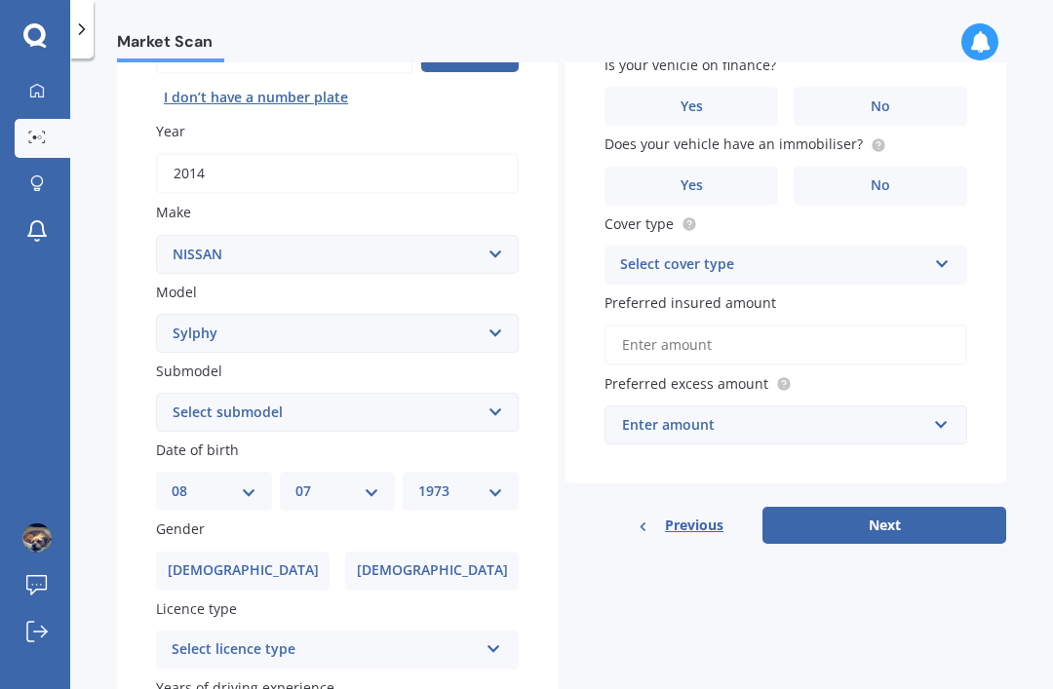
click at [284, 552] on label "Male" at bounding box center [242, 571] width 173 height 39
click at [0, 0] on input "Male" at bounding box center [0, 0] width 0 height 0
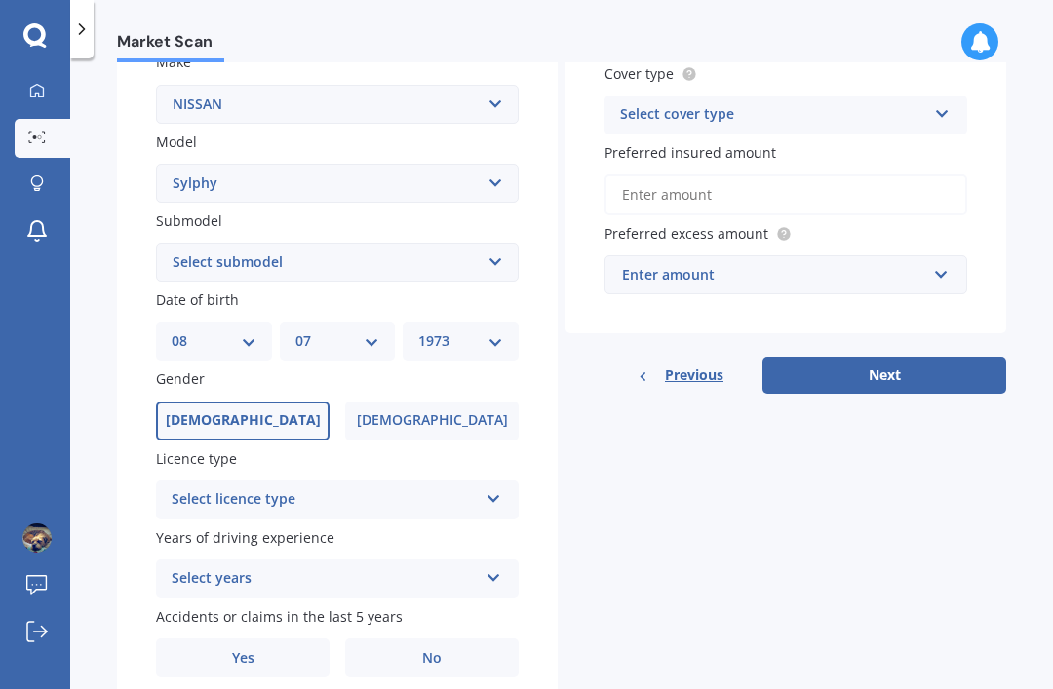
scroll to position [379, 0]
click at [485, 489] on icon at bounding box center [493, 496] width 17 height 14
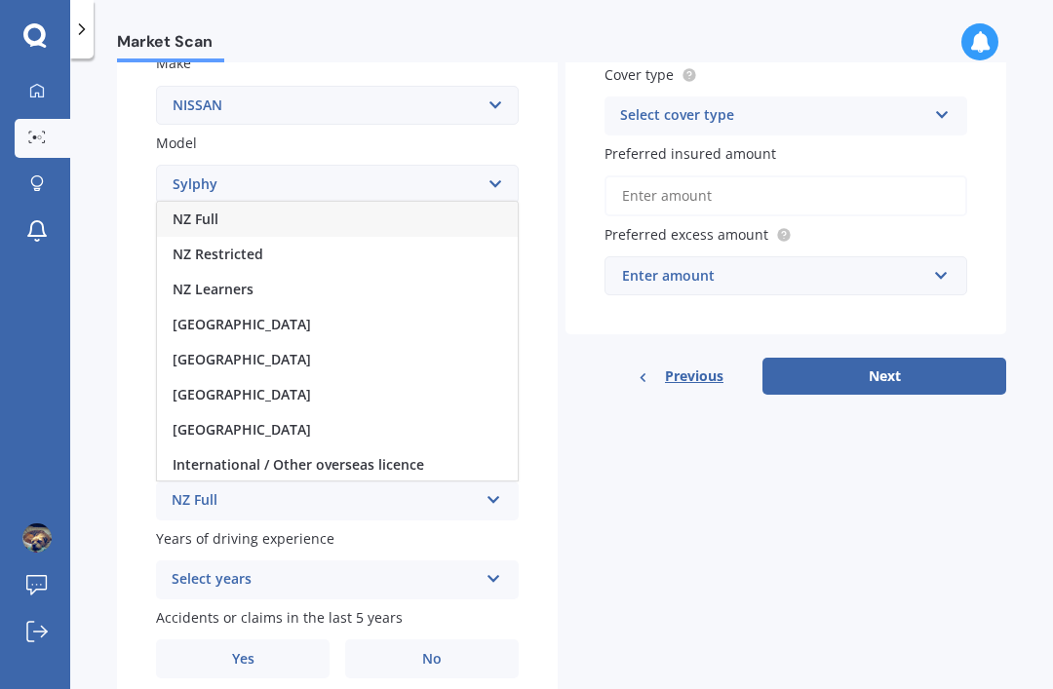
click at [234, 202] on div "NZ Full" at bounding box center [337, 219] width 361 height 35
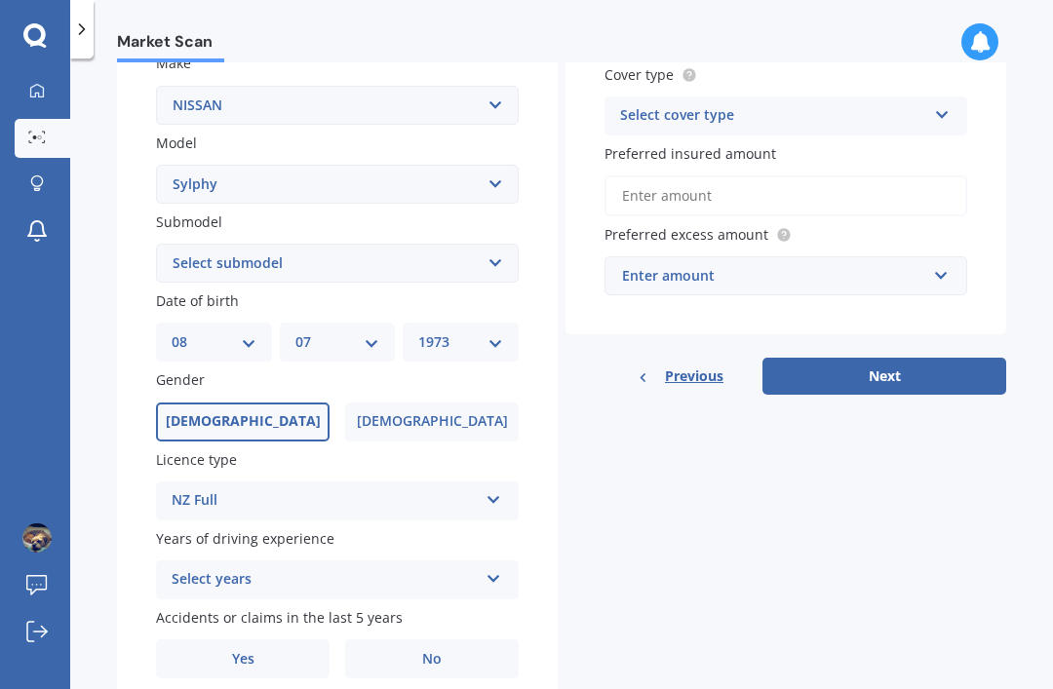
click at [435, 651] on span "No" at bounding box center [431, 659] width 19 height 17
click at [0, 0] on input "No" at bounding box center [0, 0] width 0 height 0
click at [497, 568] on icon at bounding box center [493, 575] width 17 height 14
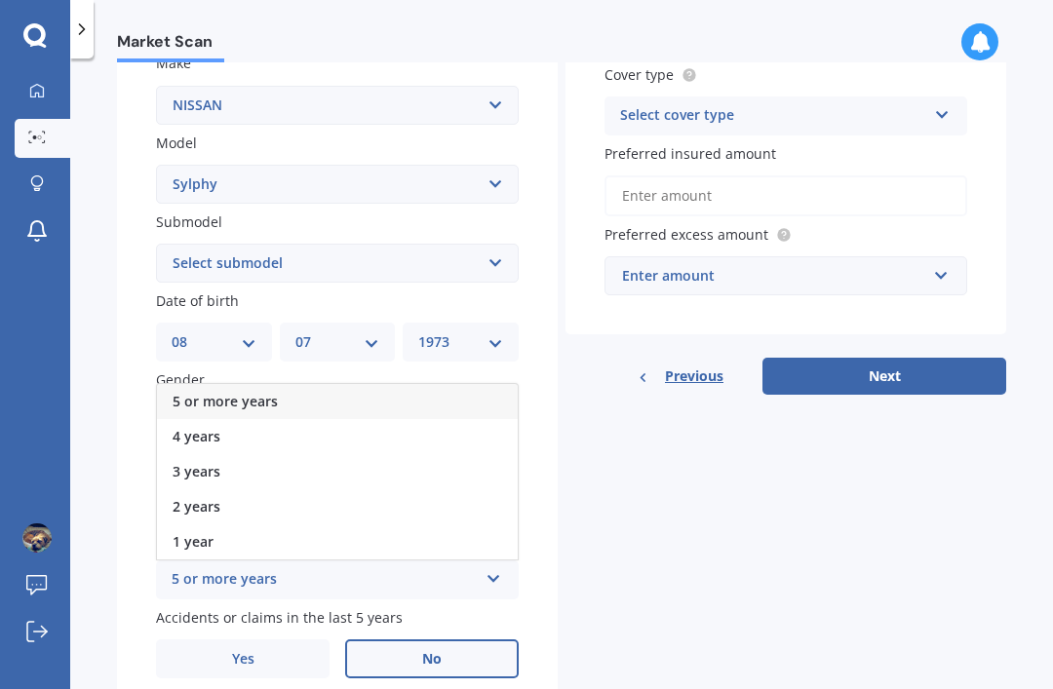
click at [253, 392] on span "5 or more years" at bounding box center [225, 401] width 105 height 19
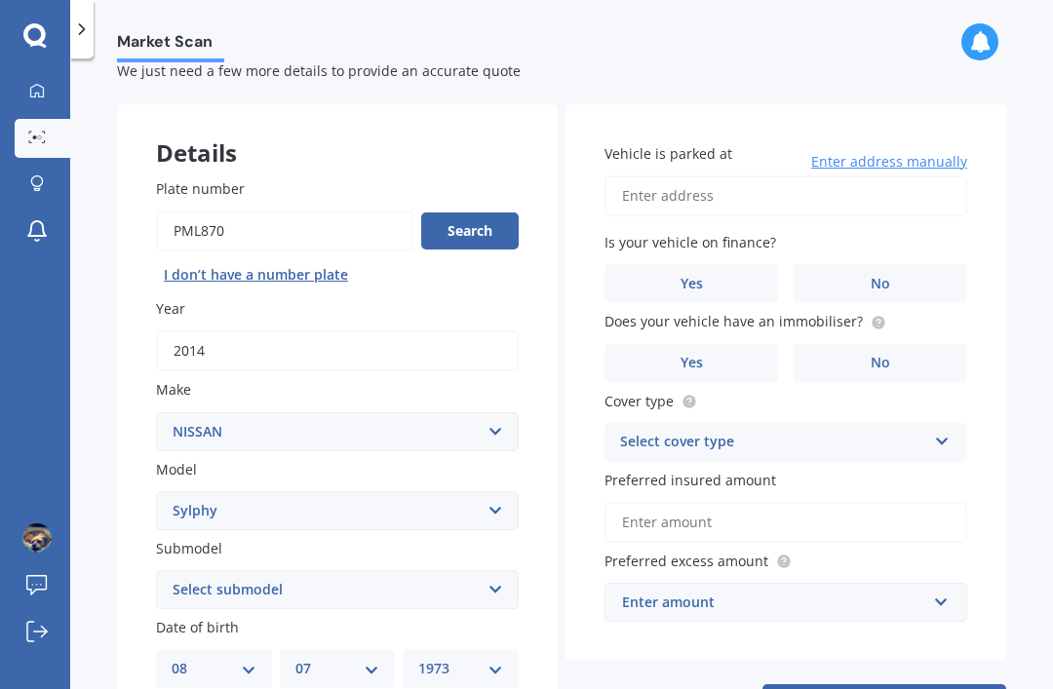
scroll to position [54, 0]
click at [885, 151] on span "Enter address manually" at bounding box center [889, 160] width 156 height 19
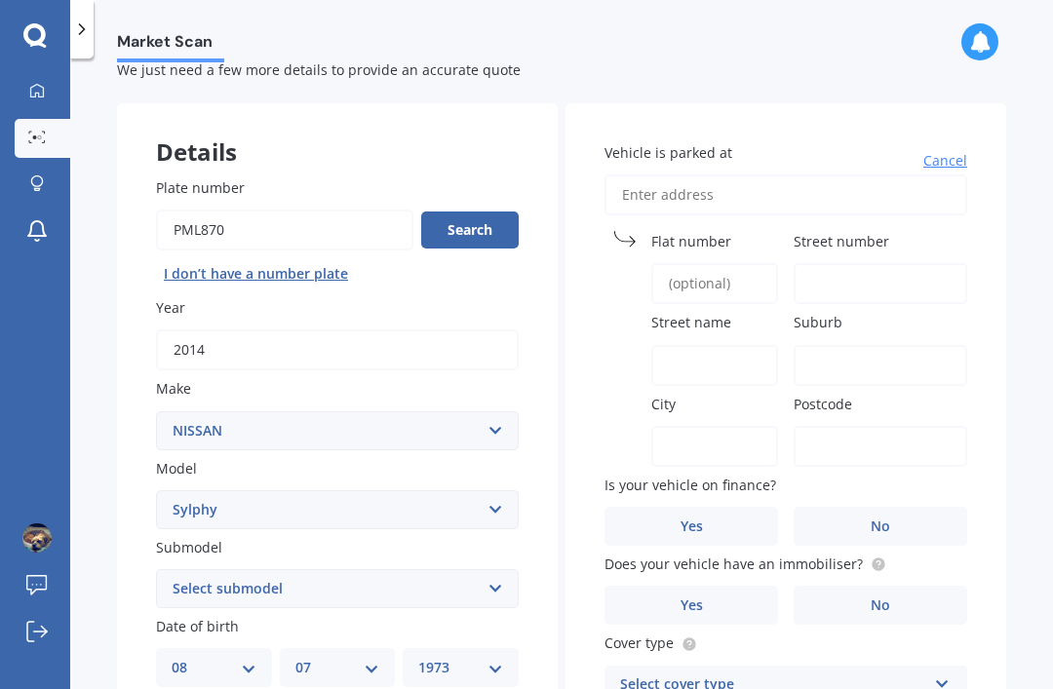
click at [717, 345] on input "Street name" at bounding box center [714, 365] width 127 height 41
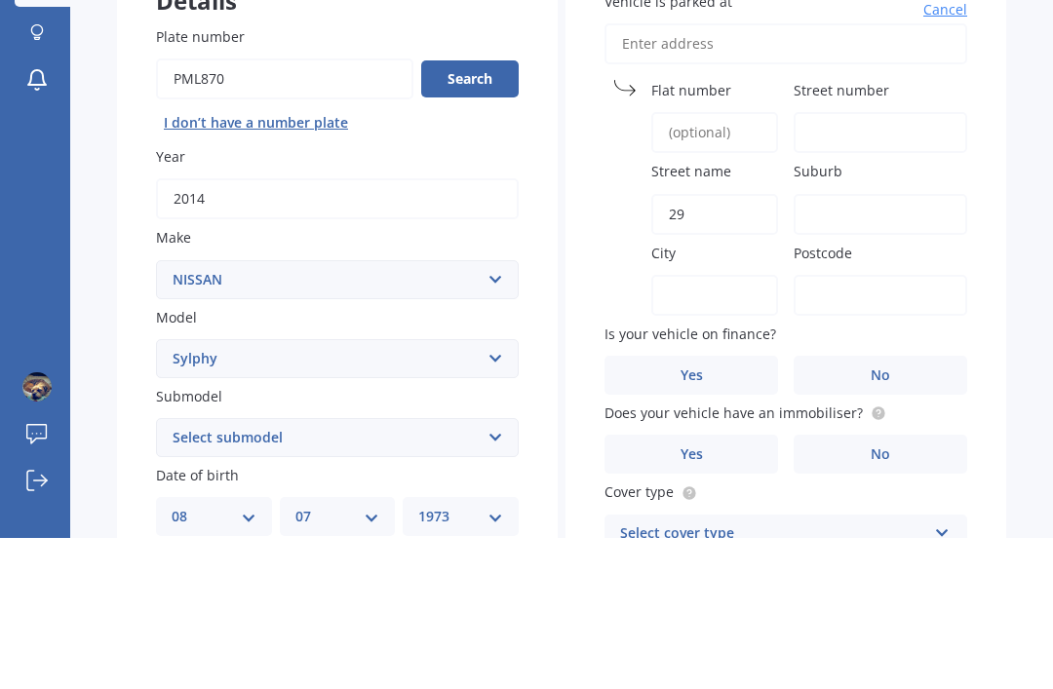
type input "2"
click at [850, 263] on input "Street number" at bounding box center [879, 283] width 173 height 41
type input "29"
click at [700, 345] on input "Street name" at bounding box center [714, 365] width 127 height 41
type input "Benrogan Drive"
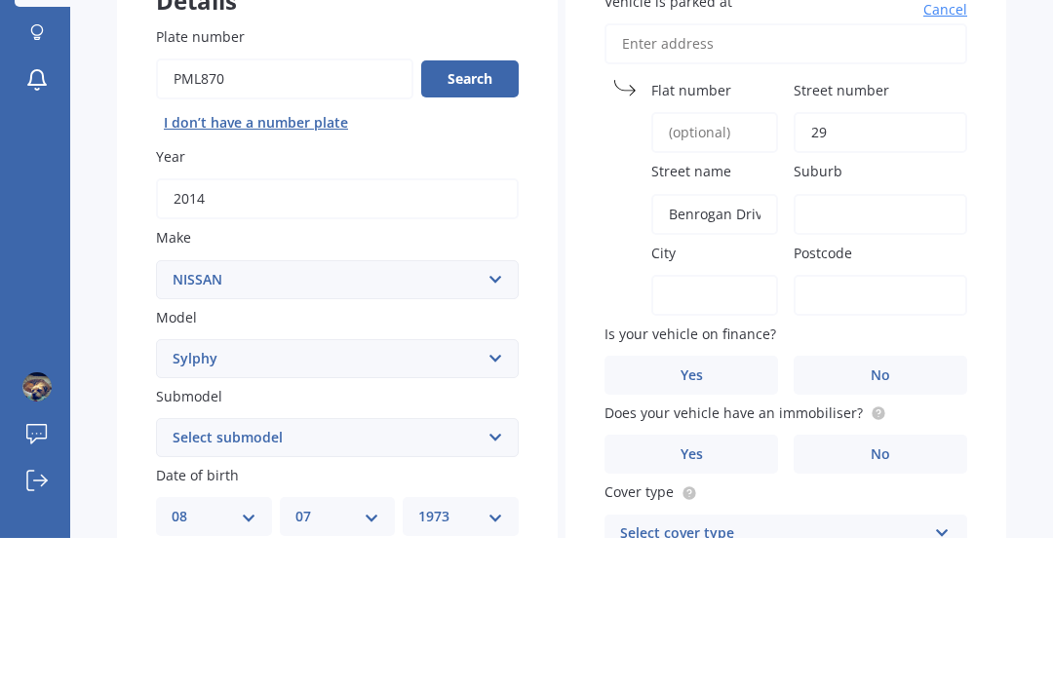
click at [845, 345] on input "Suburb" at bounding box center [879, 365] width 173 height 41
type input "Halswell"
click at [687, 426] on input "City" at bounding box center [714, 446] width 127 height 41
type input "Christchurch"
click at [860, 426] on input "Postcode" at bounding box center [879, 446] width 173 height 41
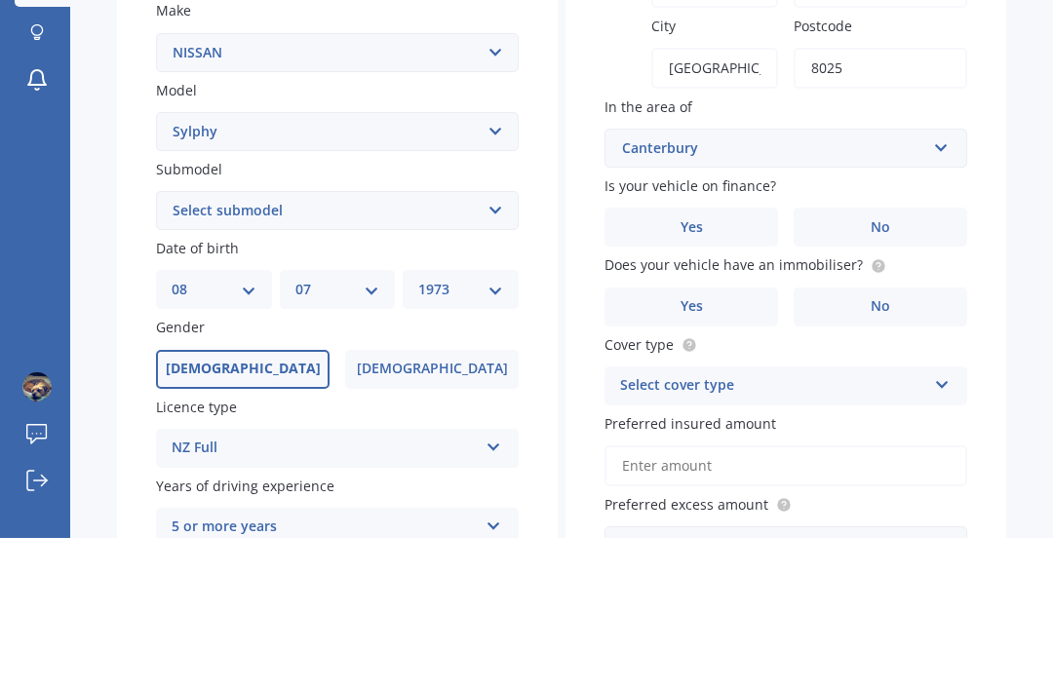
scroll to position [282, 0]
type input "8025"
click at [897, 358] on label "No" at bounding box center [879, 377] width 173 height 39
click at [0, 0] on input "No" at bounding box center [0, 0] width 0 height 0
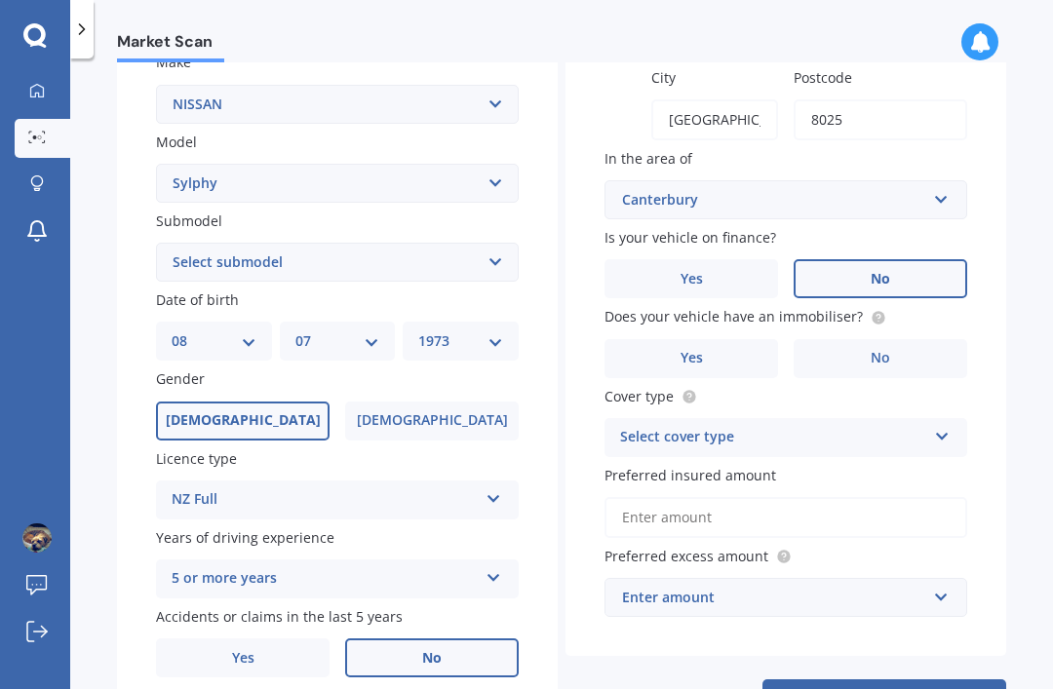
scroll to position [380, 0]
click at [710, 339] on label "Yes" at bounding box center [690, 358] width 173 height 39
click at [0, 0] on input "Yes" at bounding box center [0, 0] width 0 height 0
click at [940, 426] on icon at bounding box center [942, 433] width 17 height 14
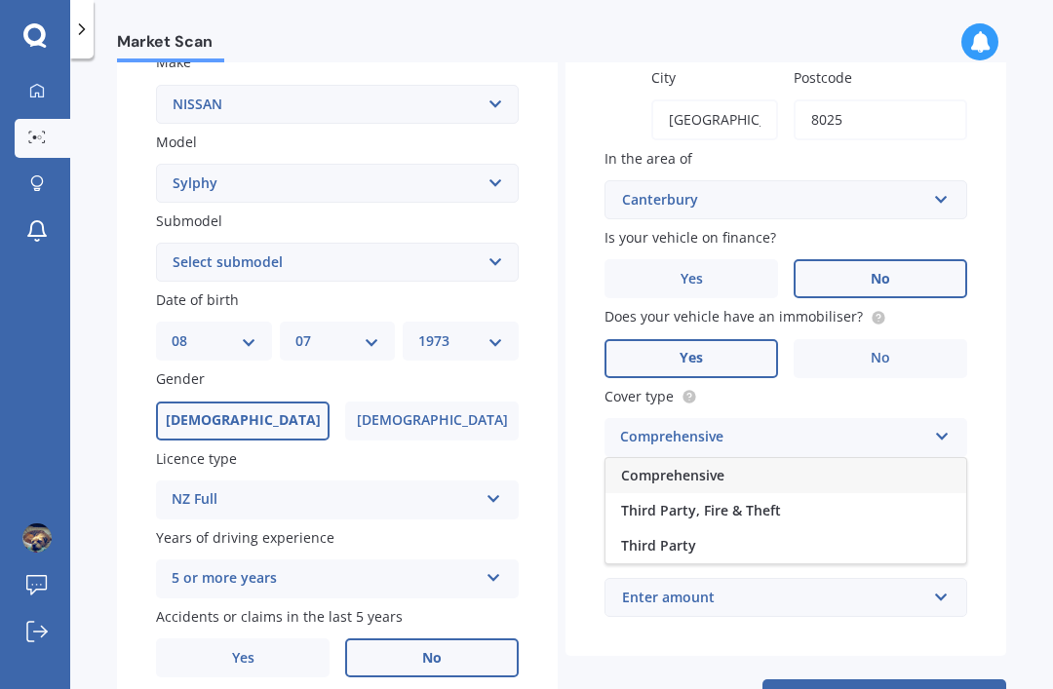
click at [698, 466] on span "Comprehensive" at bounding box center [672, 475] width 103 height 19
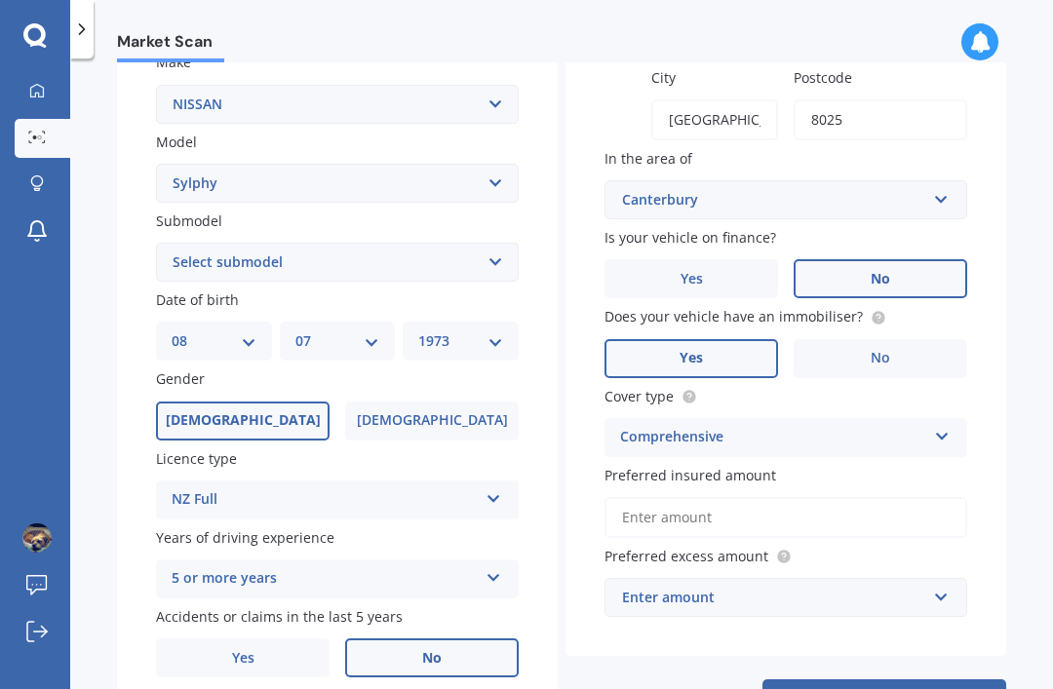
click at [693, 497] on input "Preferred insured amount" at bounding box center [785, 517] width 363 height 41
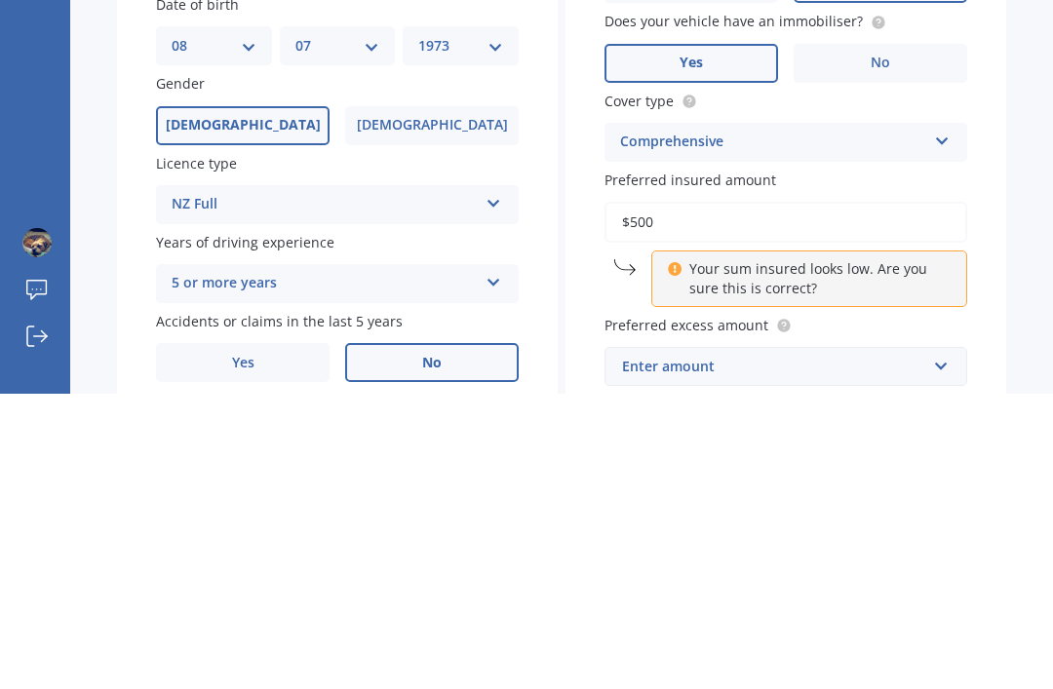
type input "$5,000"
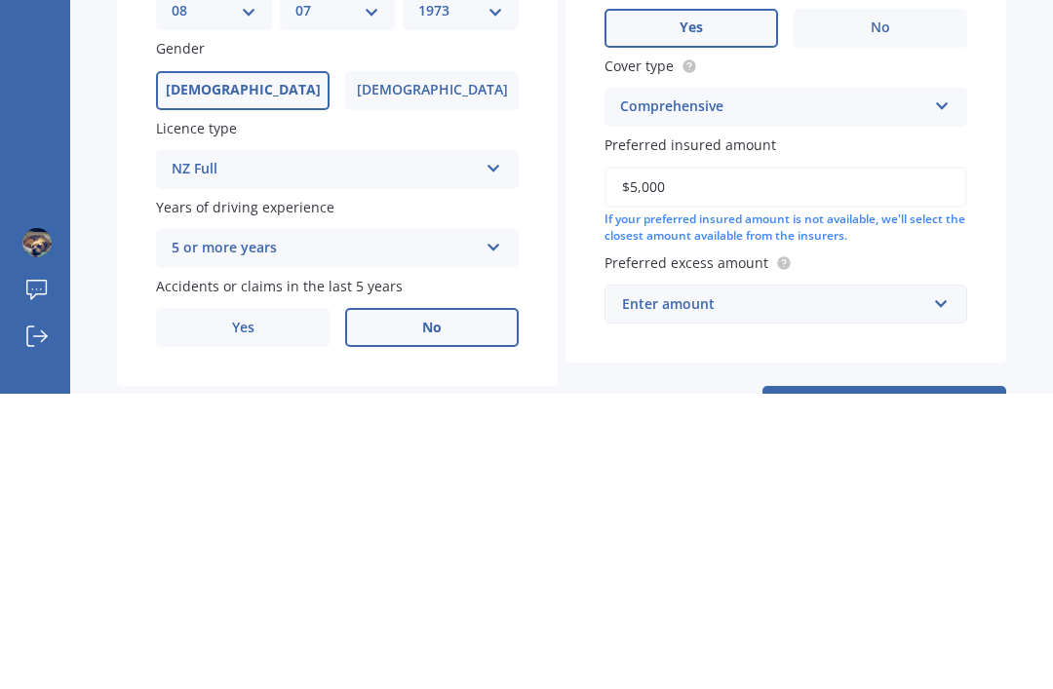
scroll to position [415, 0]
click at [938, 581] on input "text" at bounding box center [778, 599] width 345 height 37
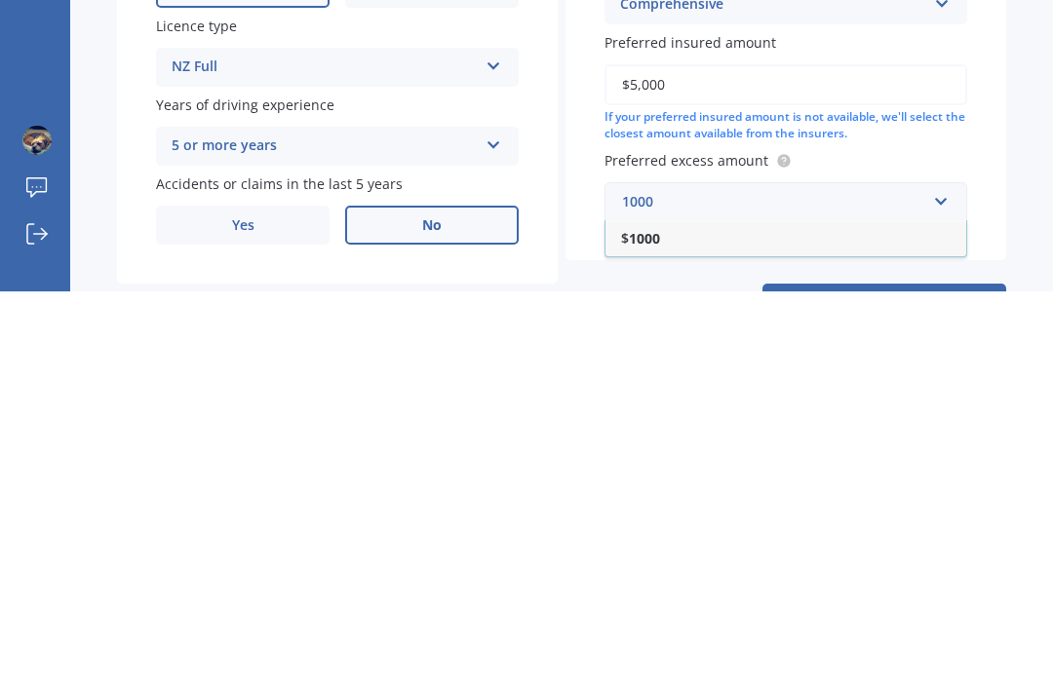
type input "1000"
click at [884, 681] on button "Next" at bounding box center [884, 699] width 244 height 37
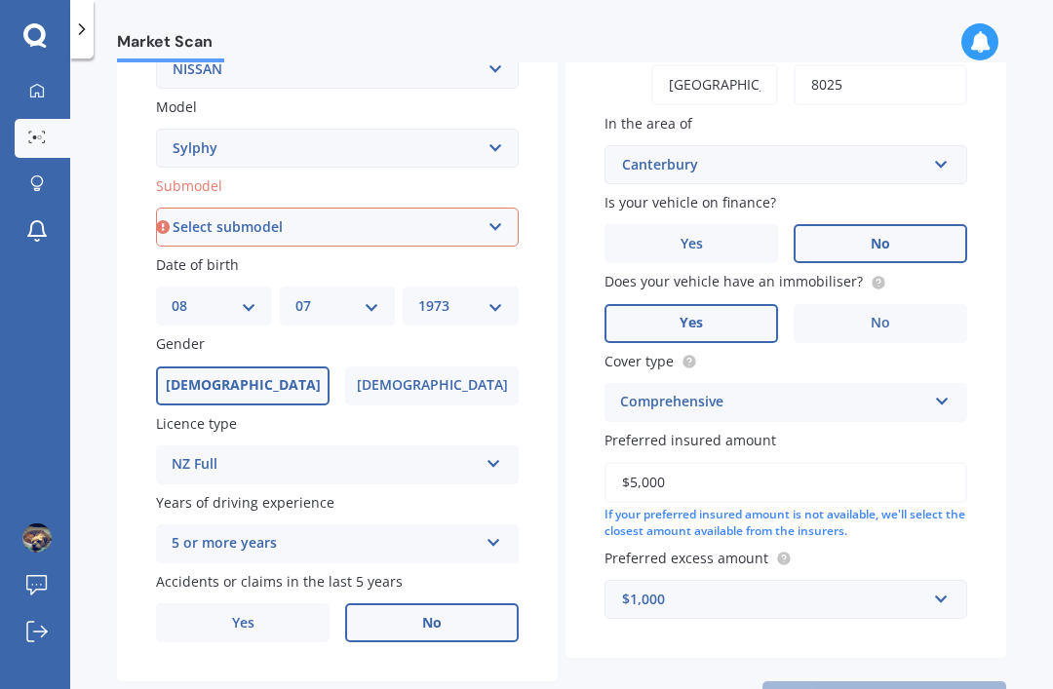
click at [494, 208] on select "Select submodel All Petrol" at bounding box center [337, 227] width 363 height 39
select select "ALL PETROL"
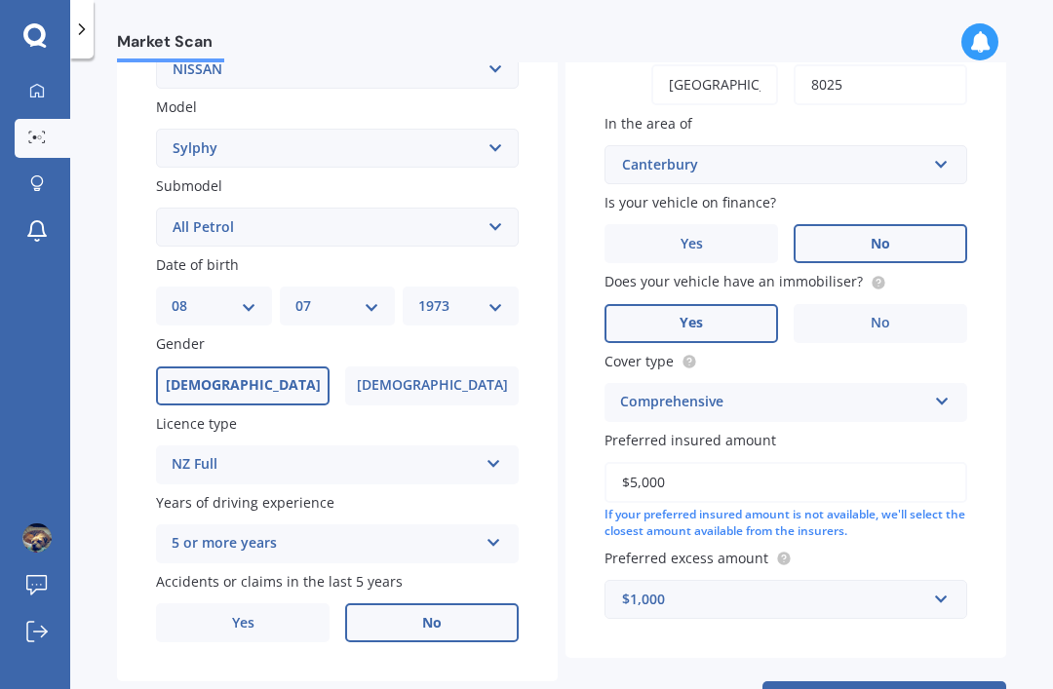
click at [896, 681] on button "Next" at bounding box center [884, 699] width 244 height 37
select select "08"
select select "07"
select select "1973"
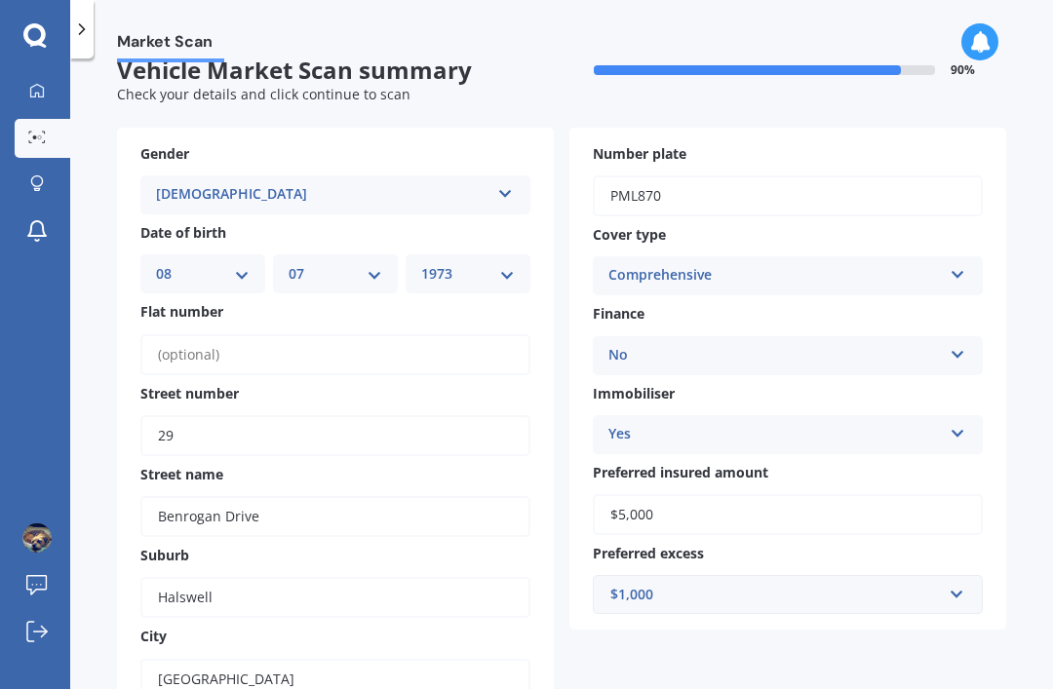
scroll to position [0, 0]
